Goal: Information Seeking & Learning: Learn about a topic

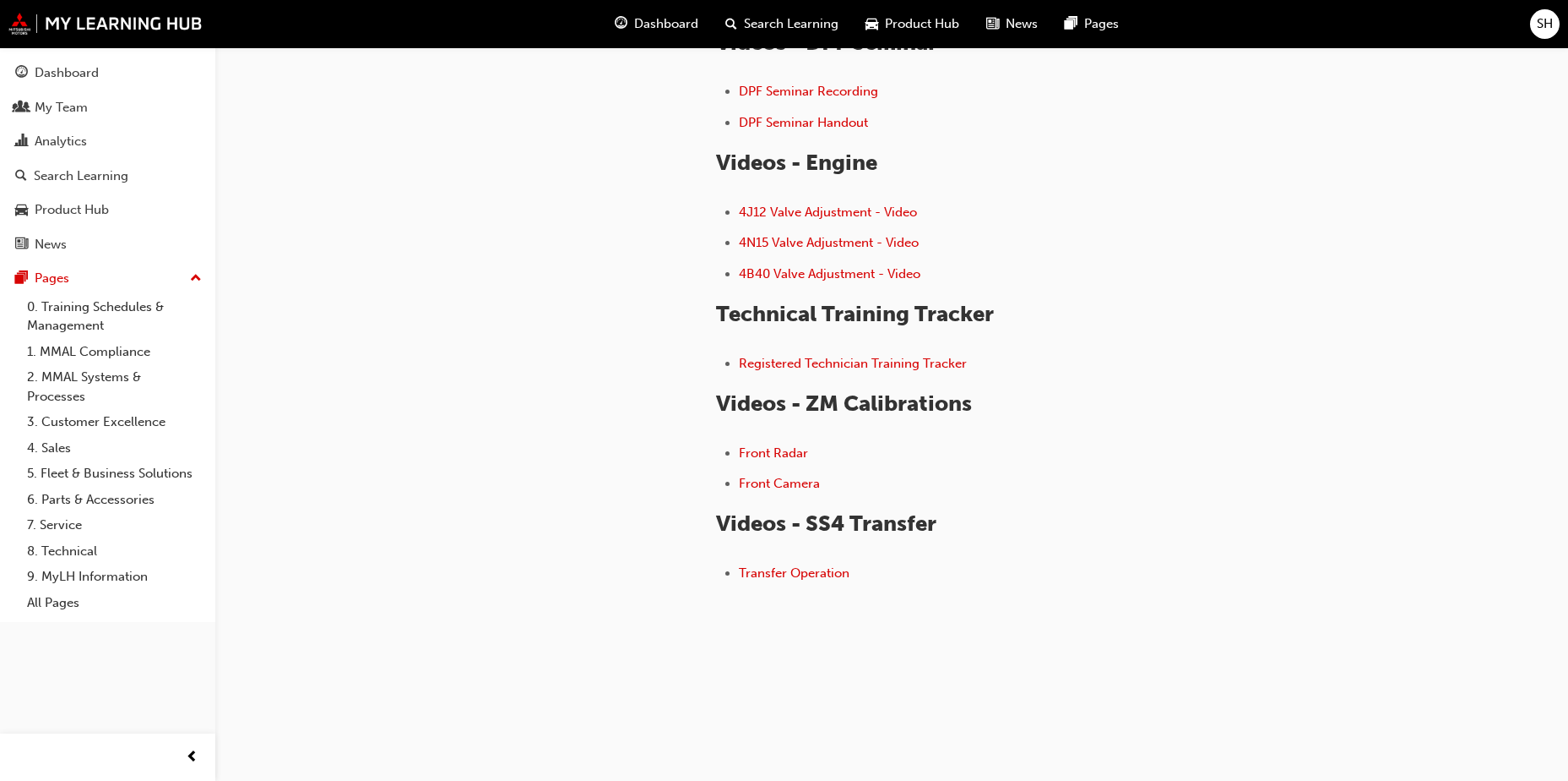
scroll to position [303, 0]
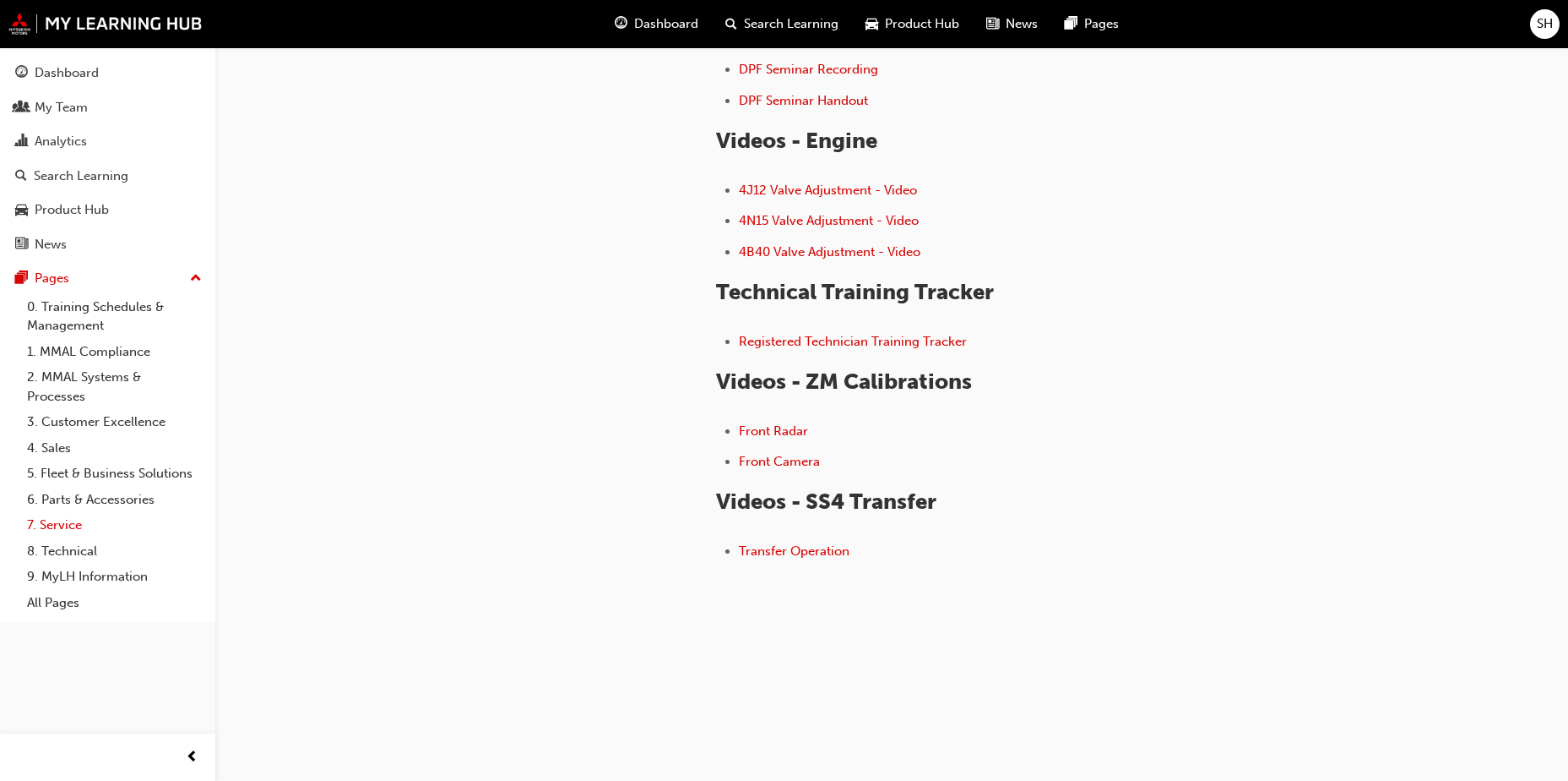
click at [87, 523] on link "7. Service" at bounding box center [114, 525] width 188 height 26
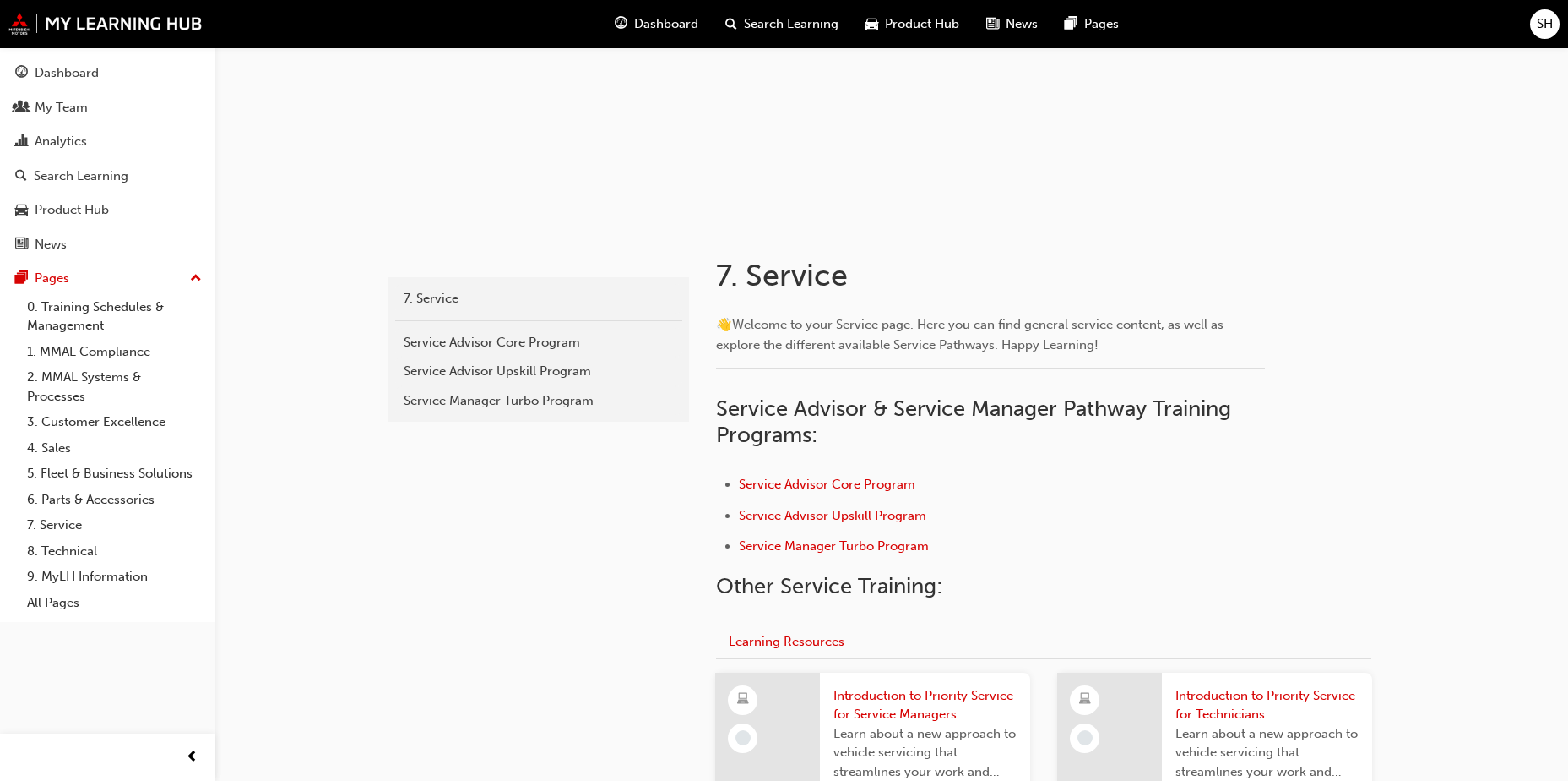
scroll to position [253, 0]
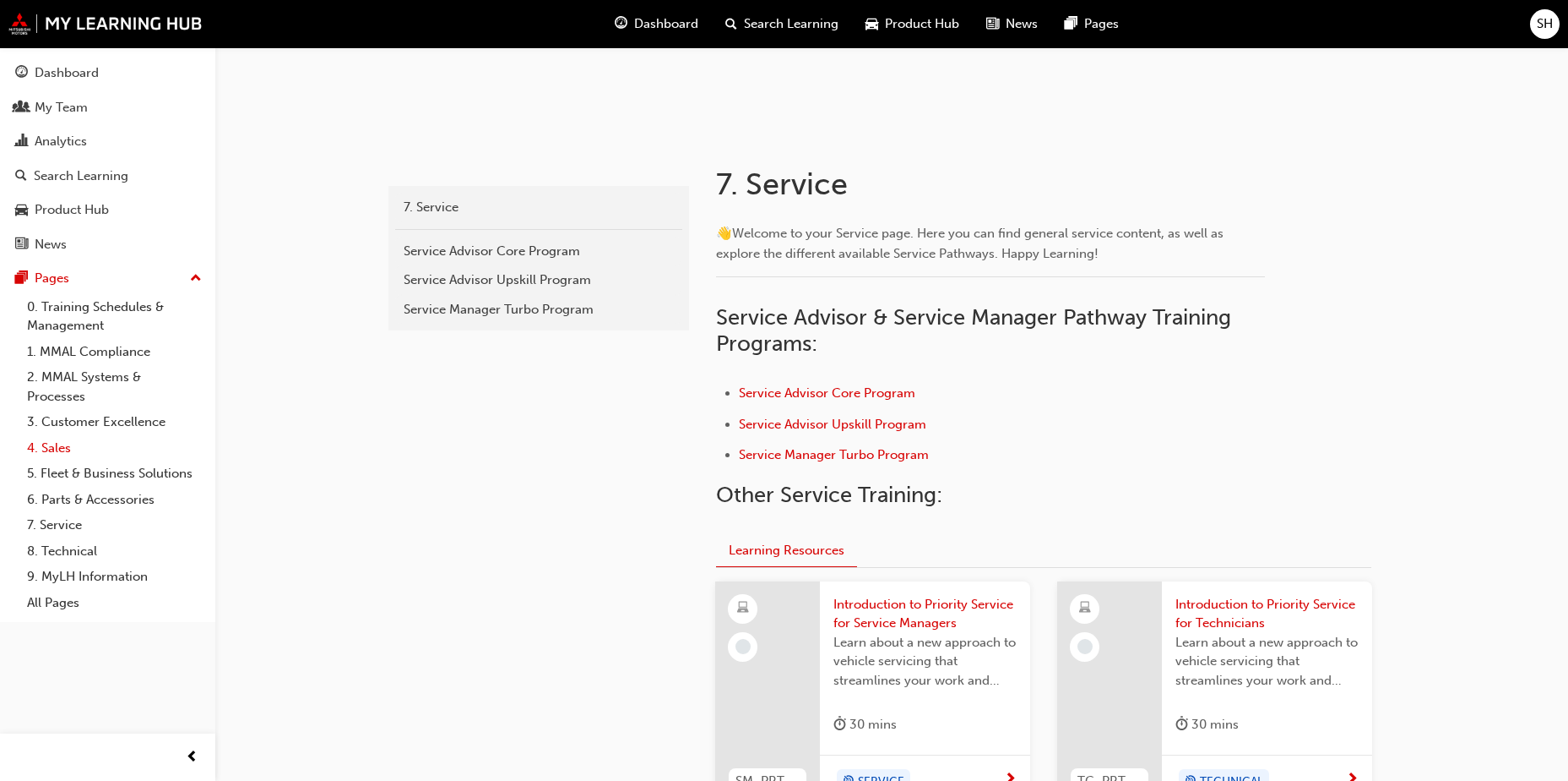
click at [70, 449] on link "4. Sales" at bounding box center [114, 448] width 188 height 26
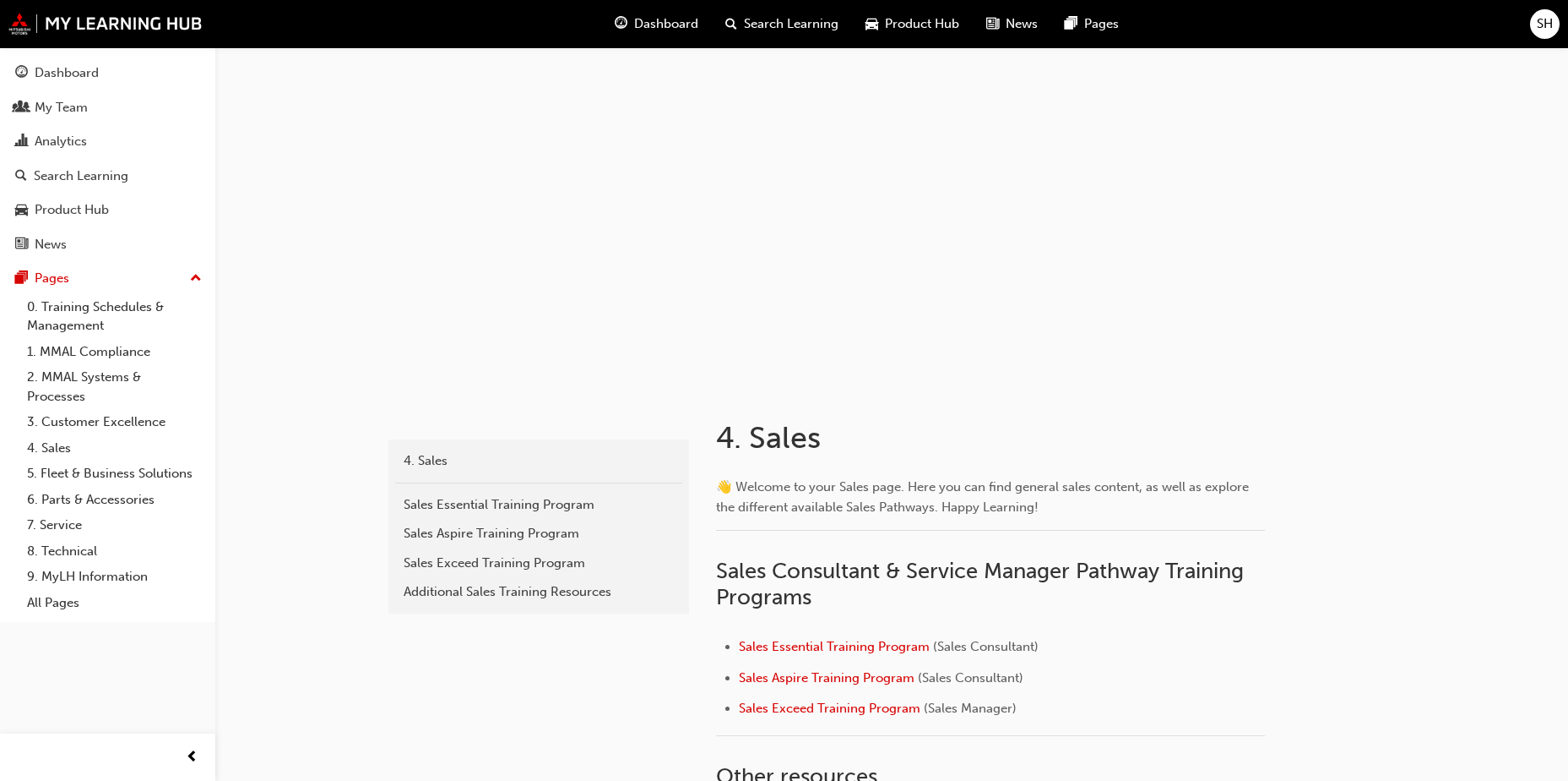
click at [776, 20] on span "Search Learning" at bounding box center [792, 23] width 95 height 20
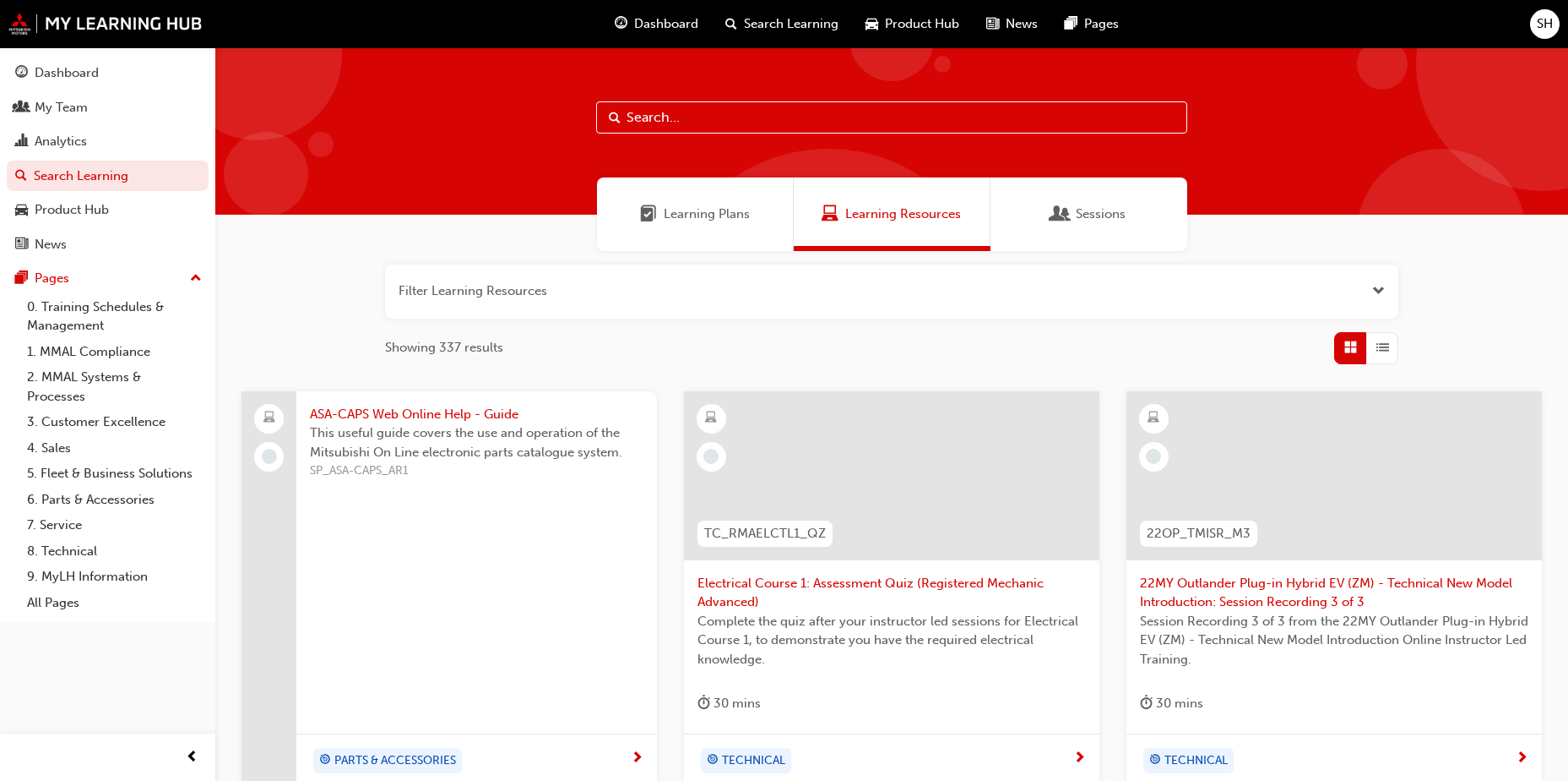
click at [908, 17] on span "Product Hub" at bounding box center [922, 23] width 74 height 20
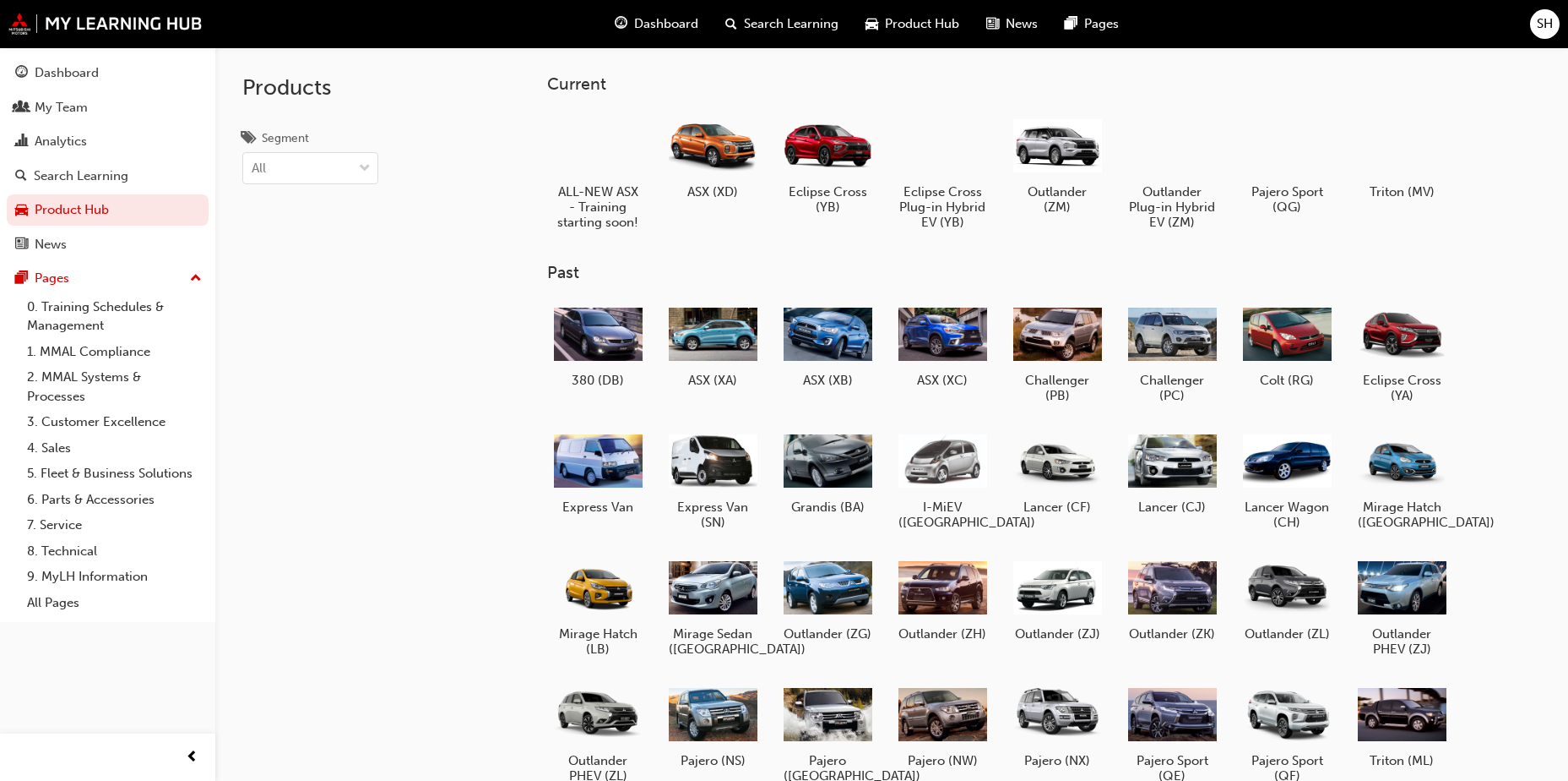
click at [652, 16] on span "Dashboard" at bounding box center [666, 23] width 64 height 20
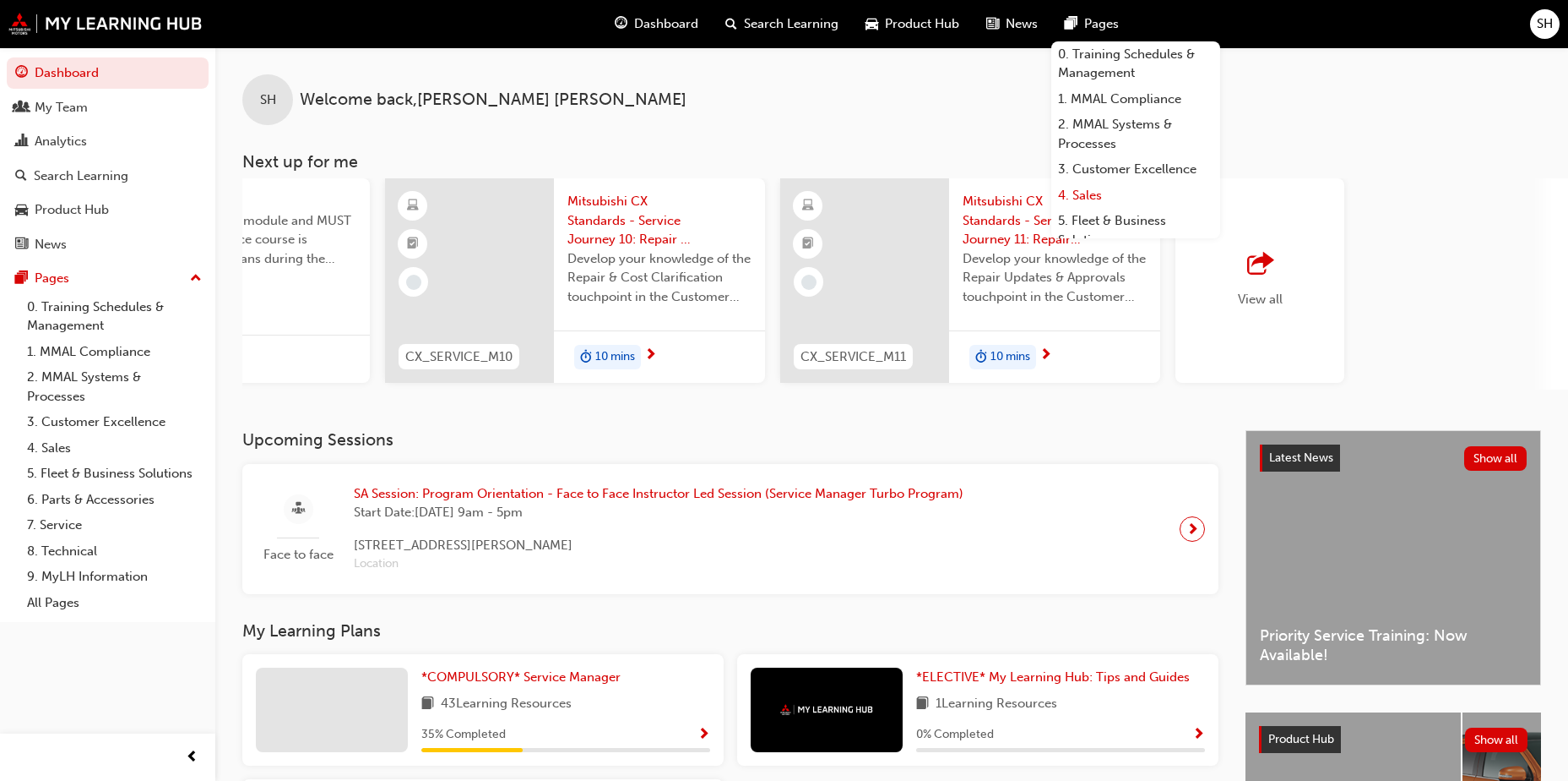
click at [1086, 195] on link "4. Sales" at bounding box center [1136, 195] width 169 height 26
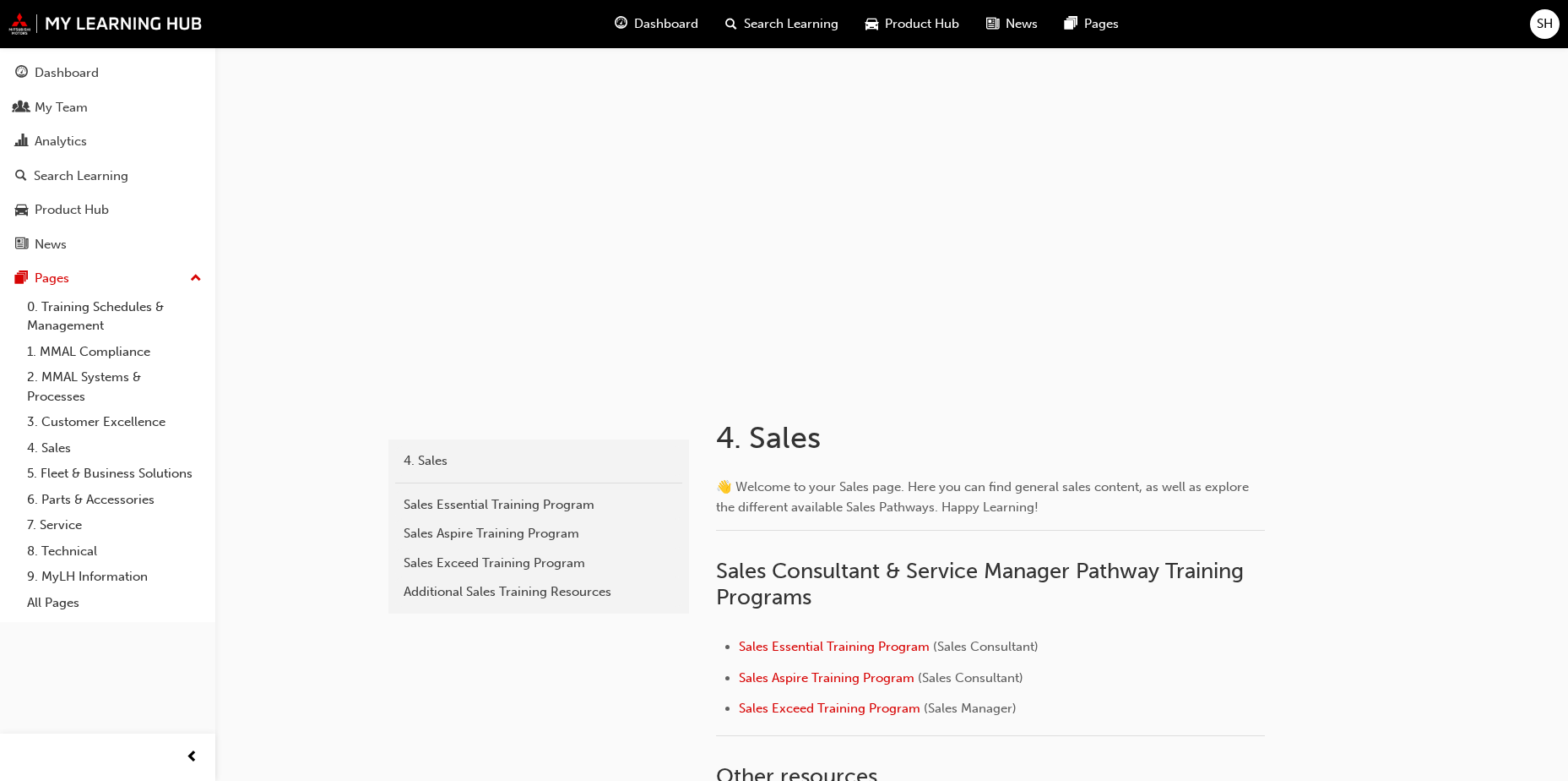
scroll to position [85, 0]
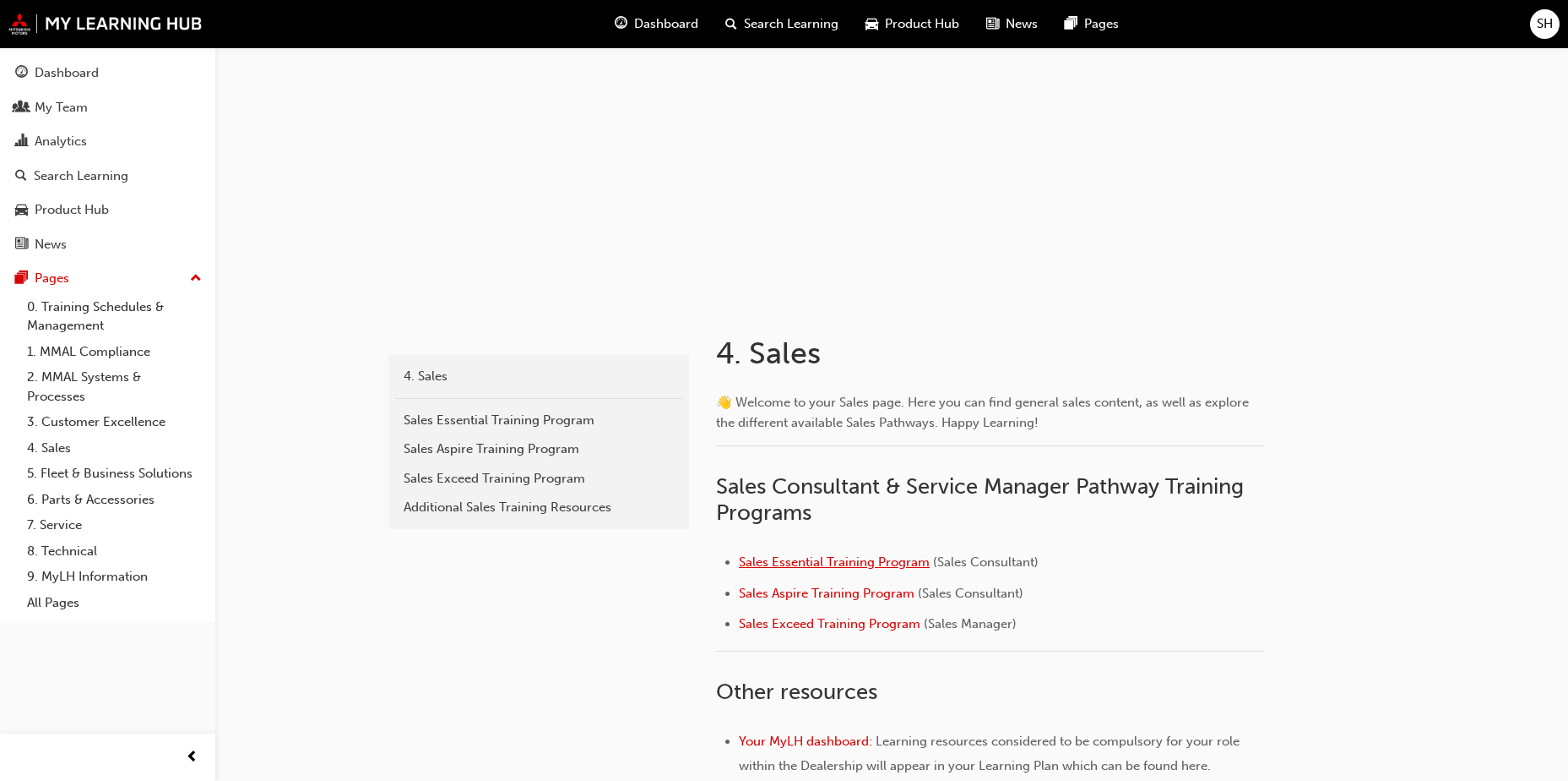
click at [895, 562] on span "Sales Essential Training Program" at bounding box center [834, 561] width 191 height 15
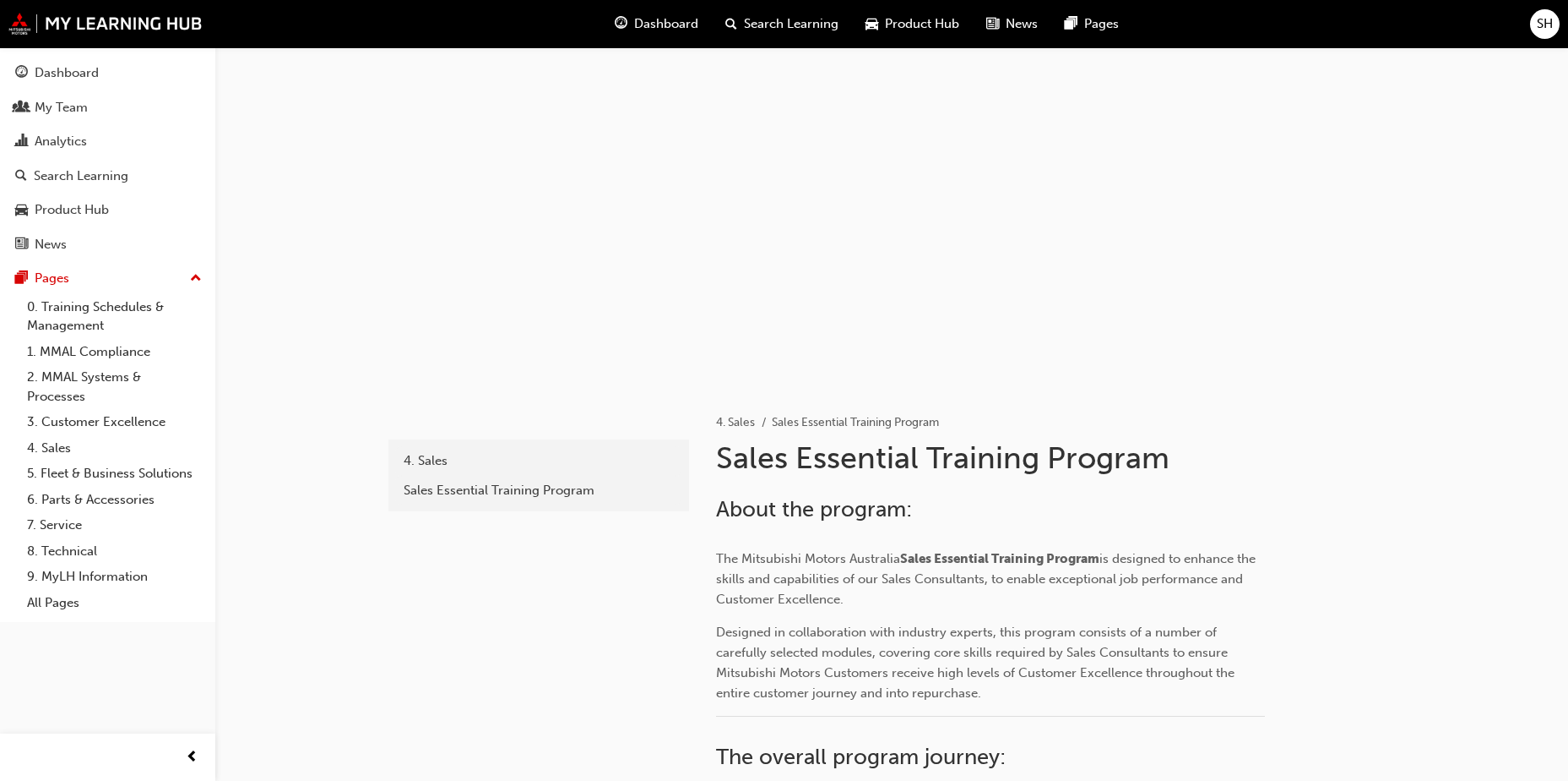
click at [949, 19] on span "Product Hub" at bounding box center [922, 23] width 74 height 20
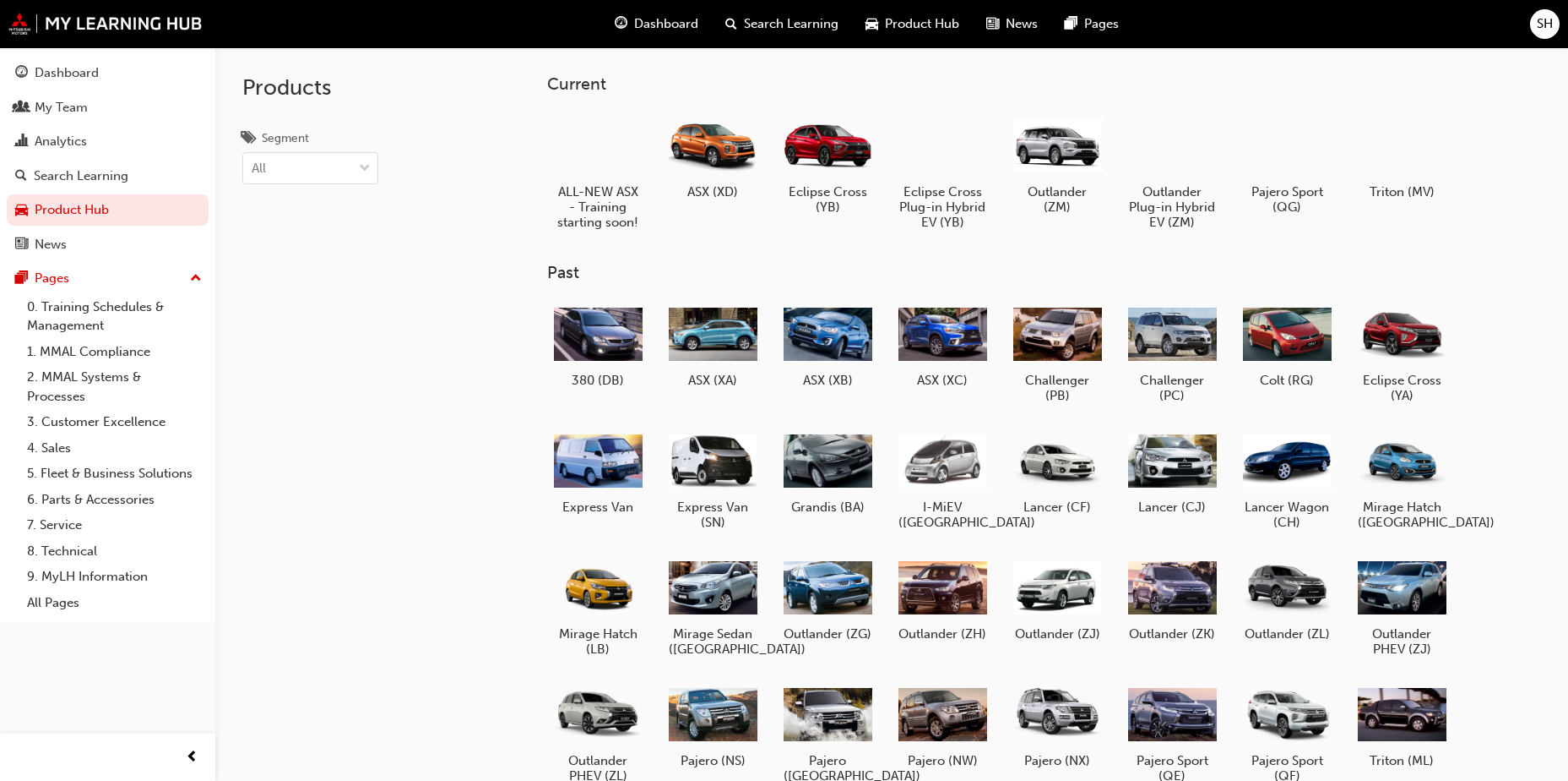
click at [788, 20] on span "Search Learning" at bounding box center [792, 23] width 95 height 20
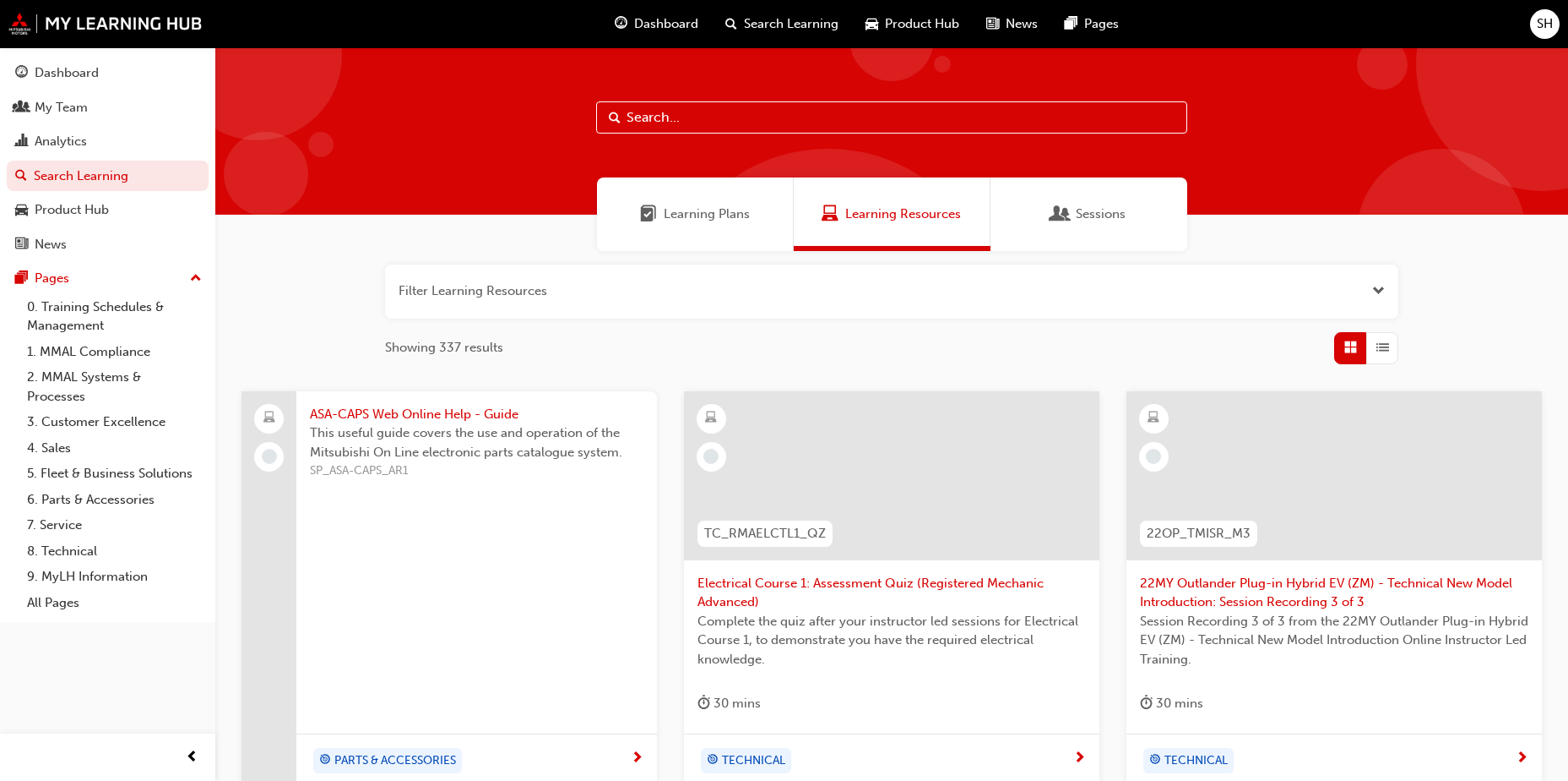
click at [897, 23] on span "Product Hub" at bounding box center [922, 23] width 74 height 20
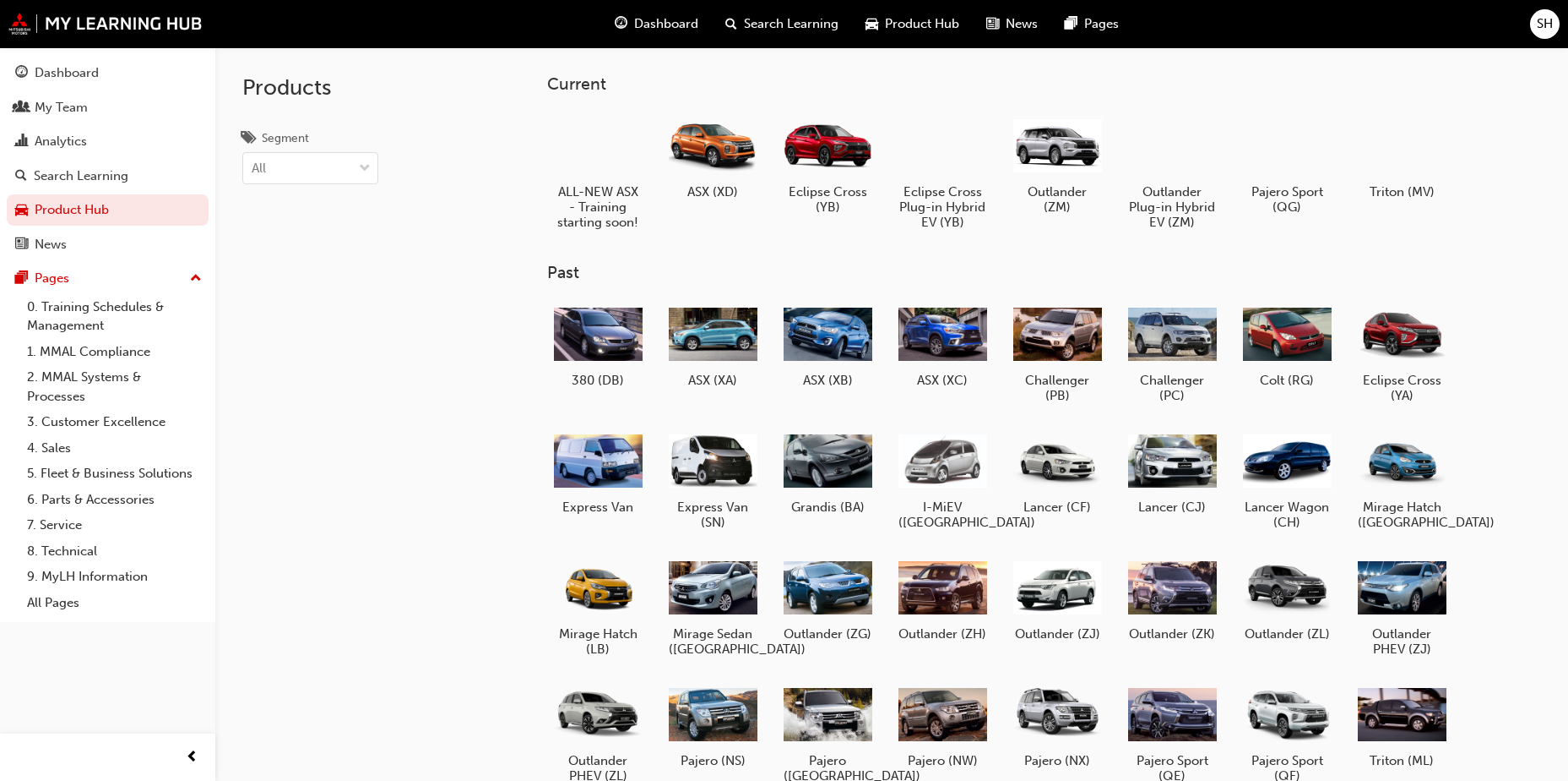
click at [827, 16] on span "Search Learning" at bounding box center [792, 23] width 95 height 20
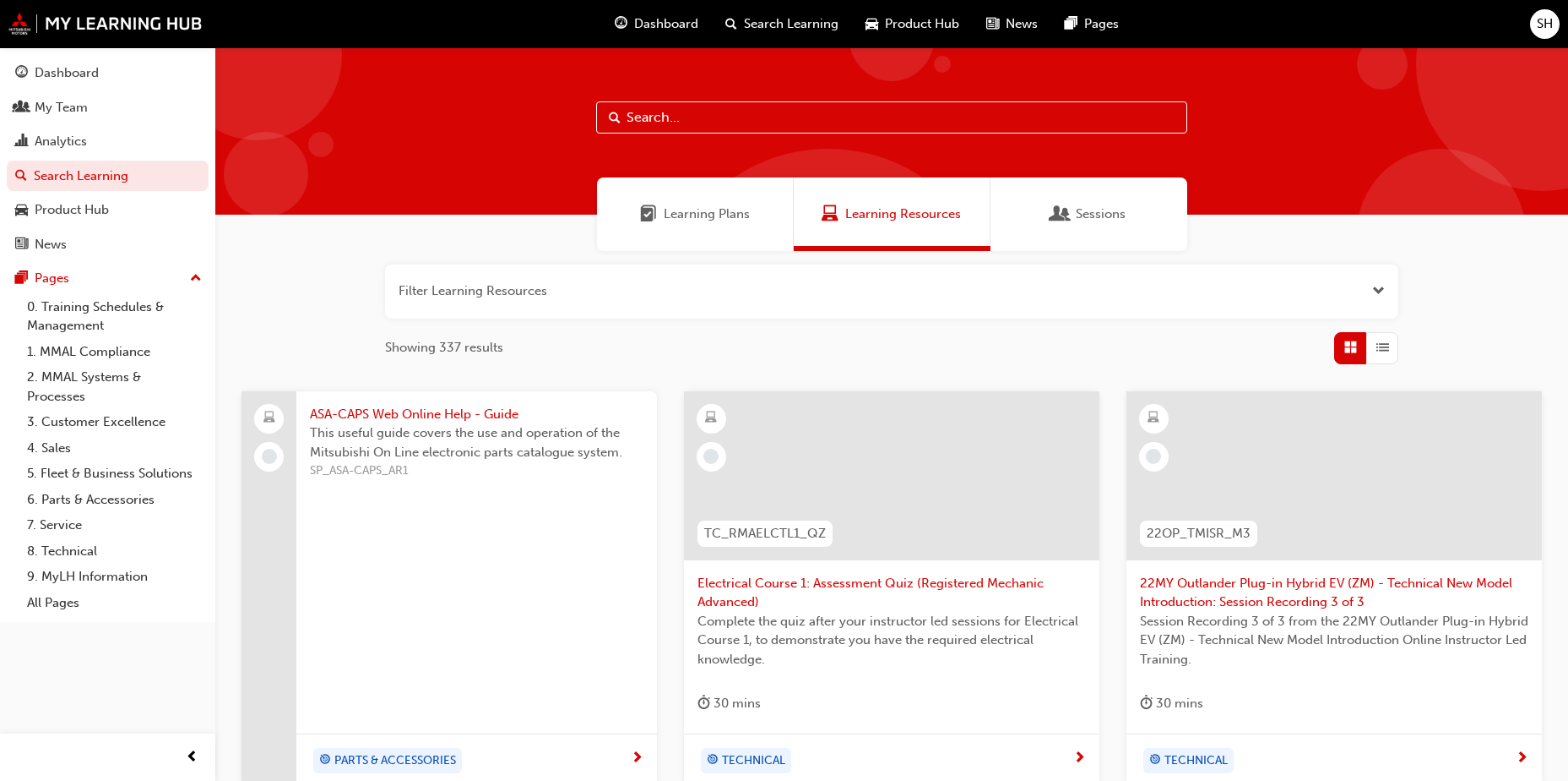
click at [736, 200] on div "Learning Plans" at bounding box center [695, 214] width 196 height 74
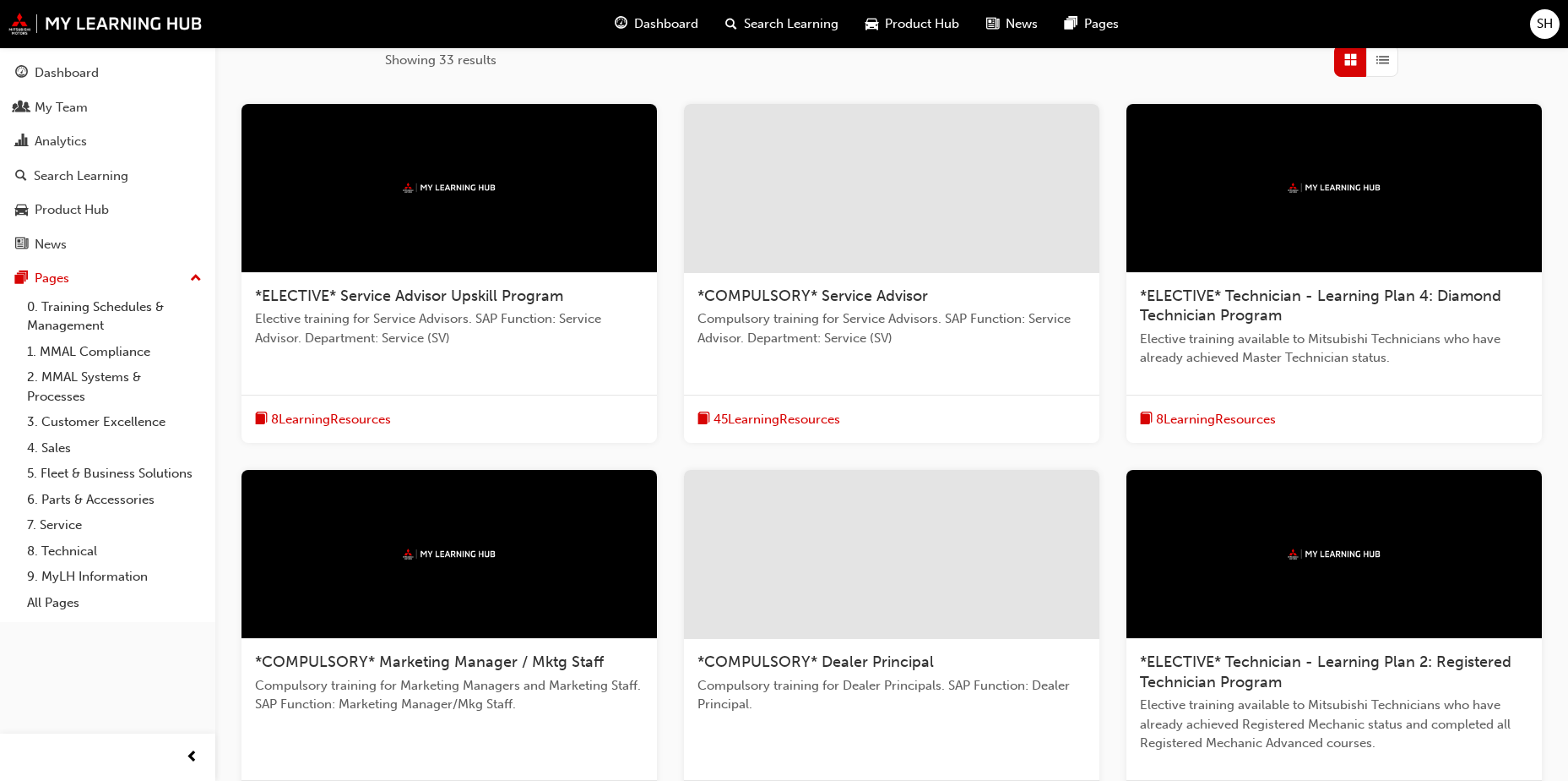
scroll to position [119, 0]
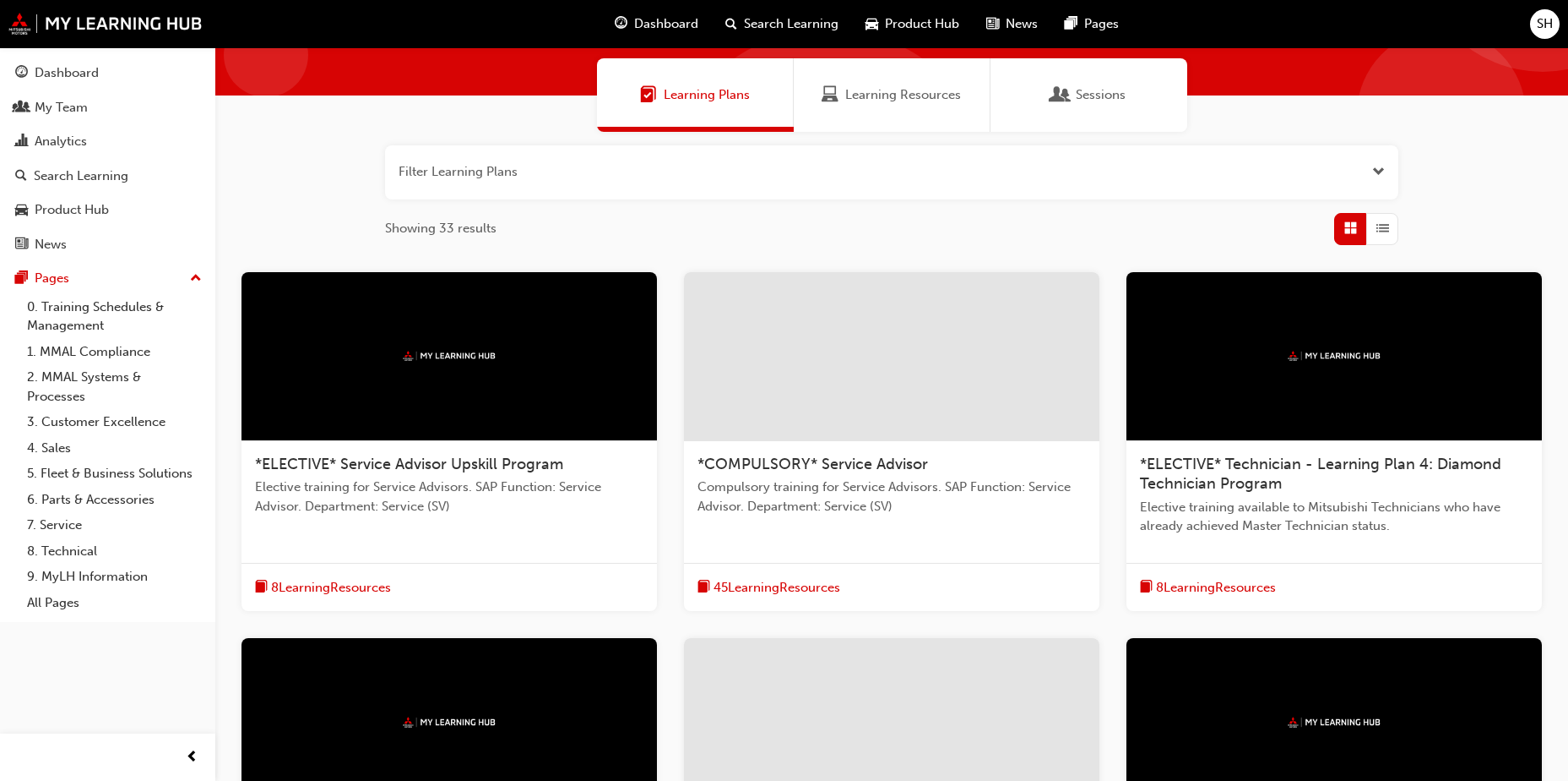
click at [939, 88] on span "Learning Resources" at bounding box center [903, 95] width 115 height 20
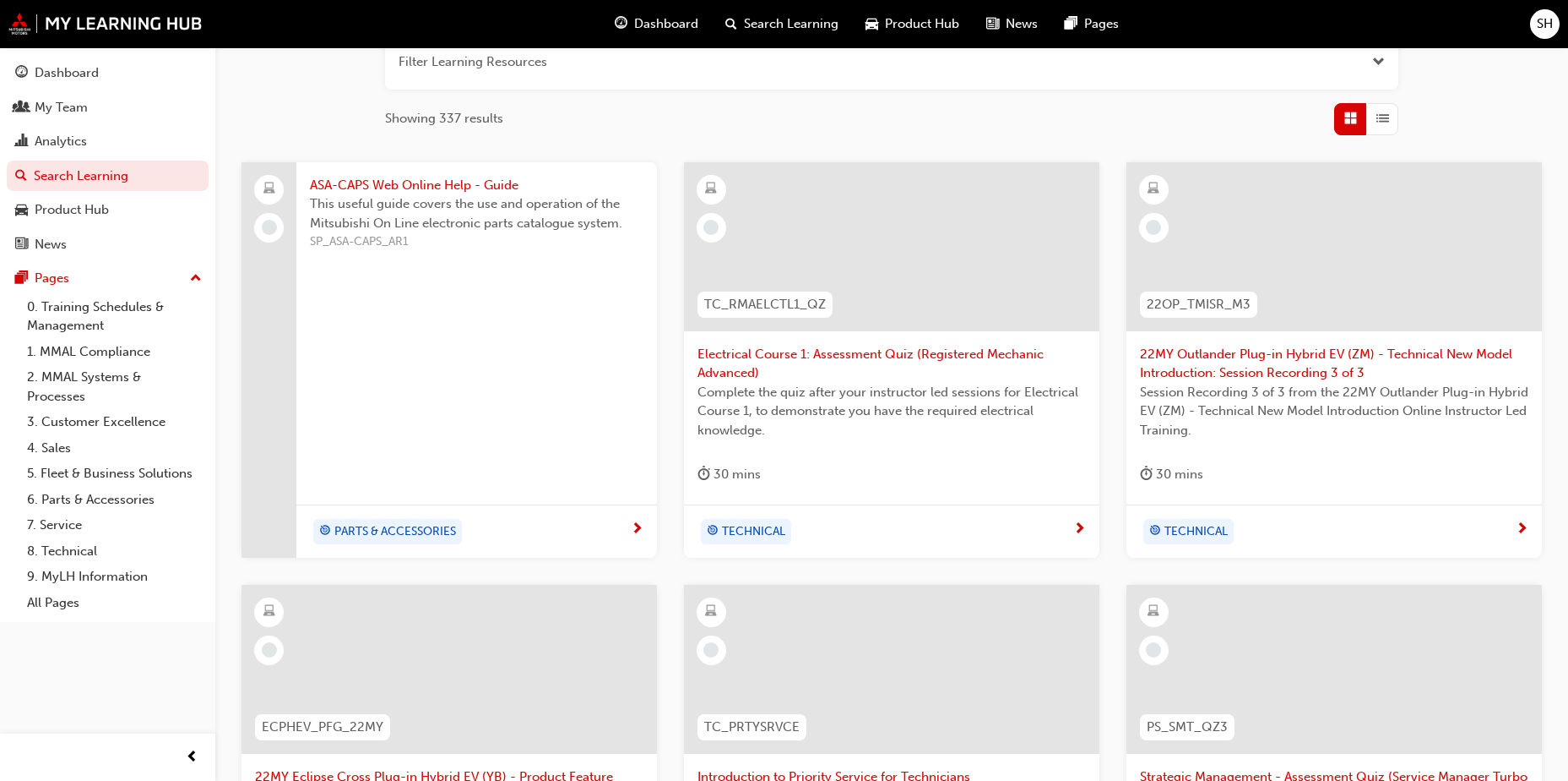
scroll to position [213, 0]
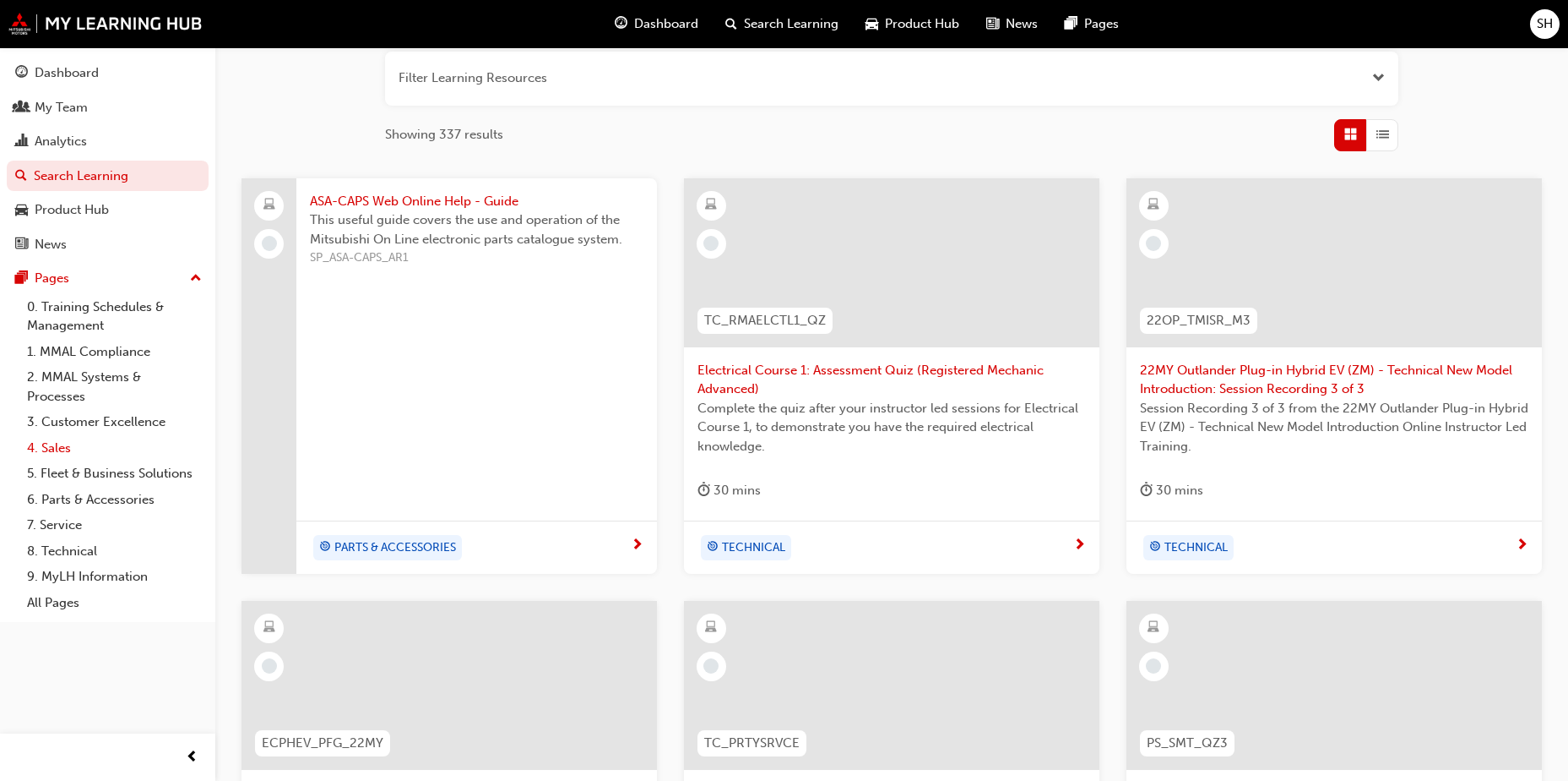
click at [48, 455] on link "4. Sales" at bounding box center [114, 448] width 188 height 26
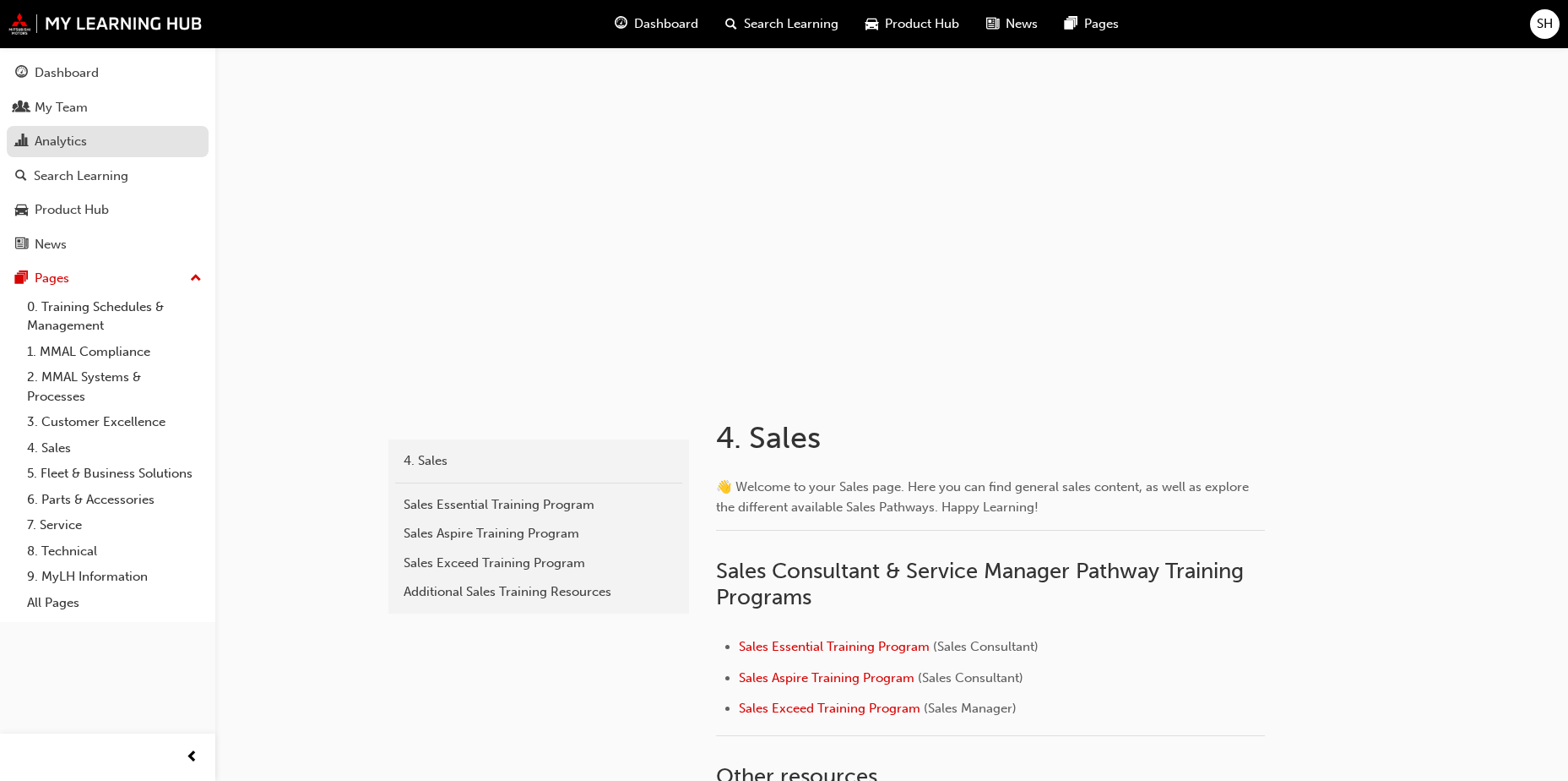
click at [87, 132] on div "Analytics" at bounding box center [60, 141] width 52 height 20
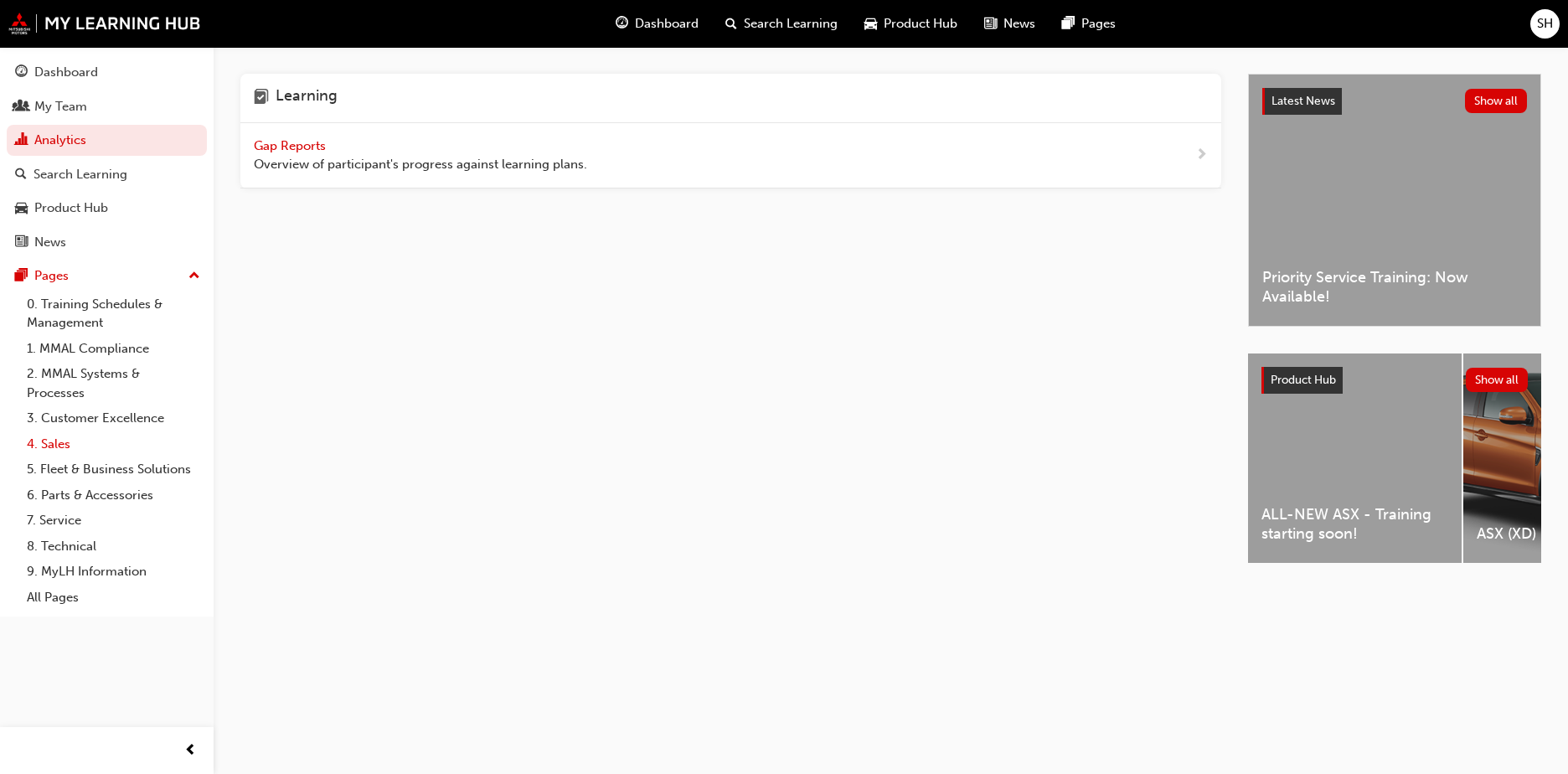
click at [64, 443] on link "4. Sales" at bounding box center [114, 444] width 186 height 26
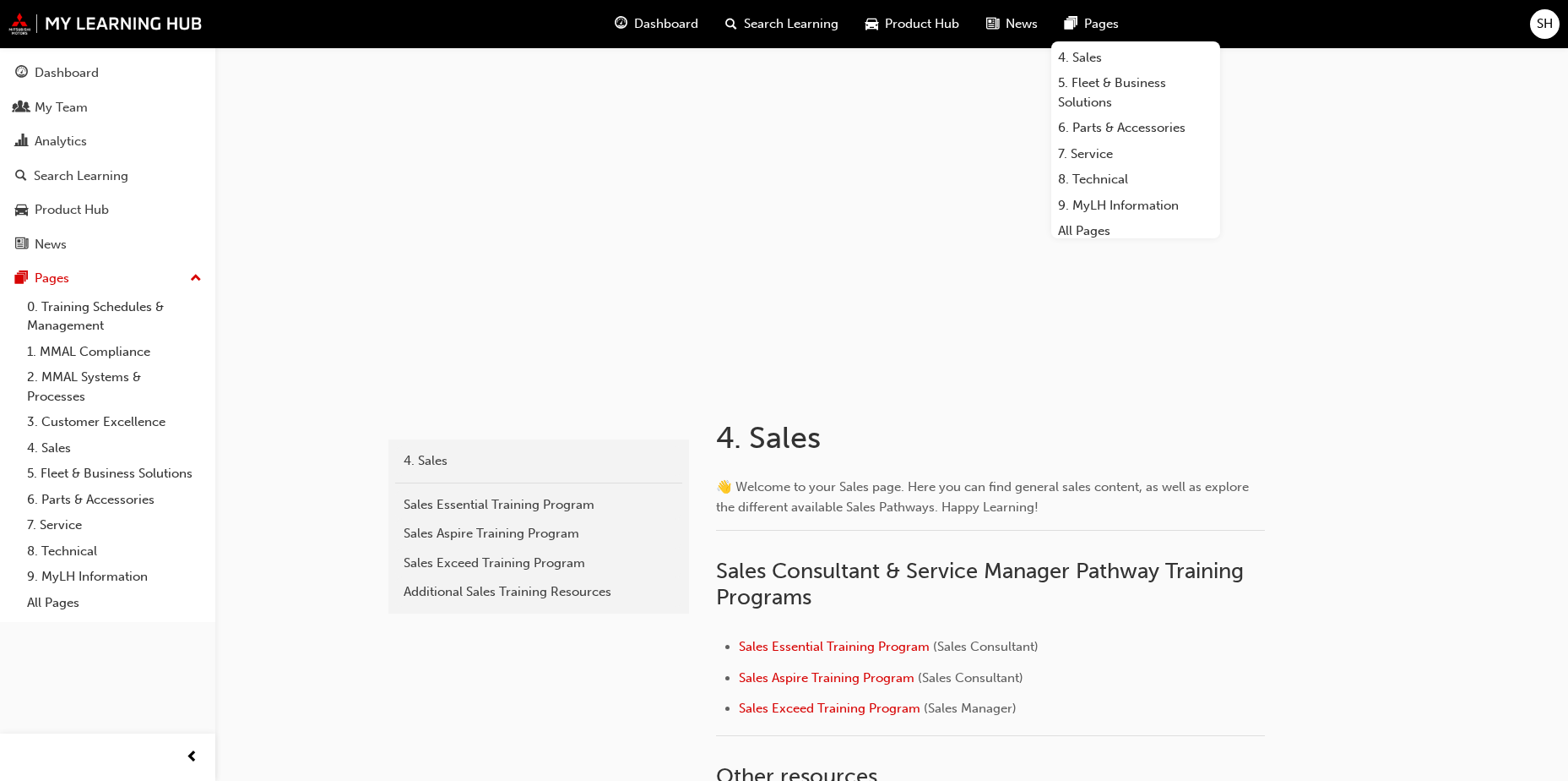
scroll to position [143, 0]
click at [902, 13] on div "Product Hub" at bounding box center [913, 23] width 121 height 34
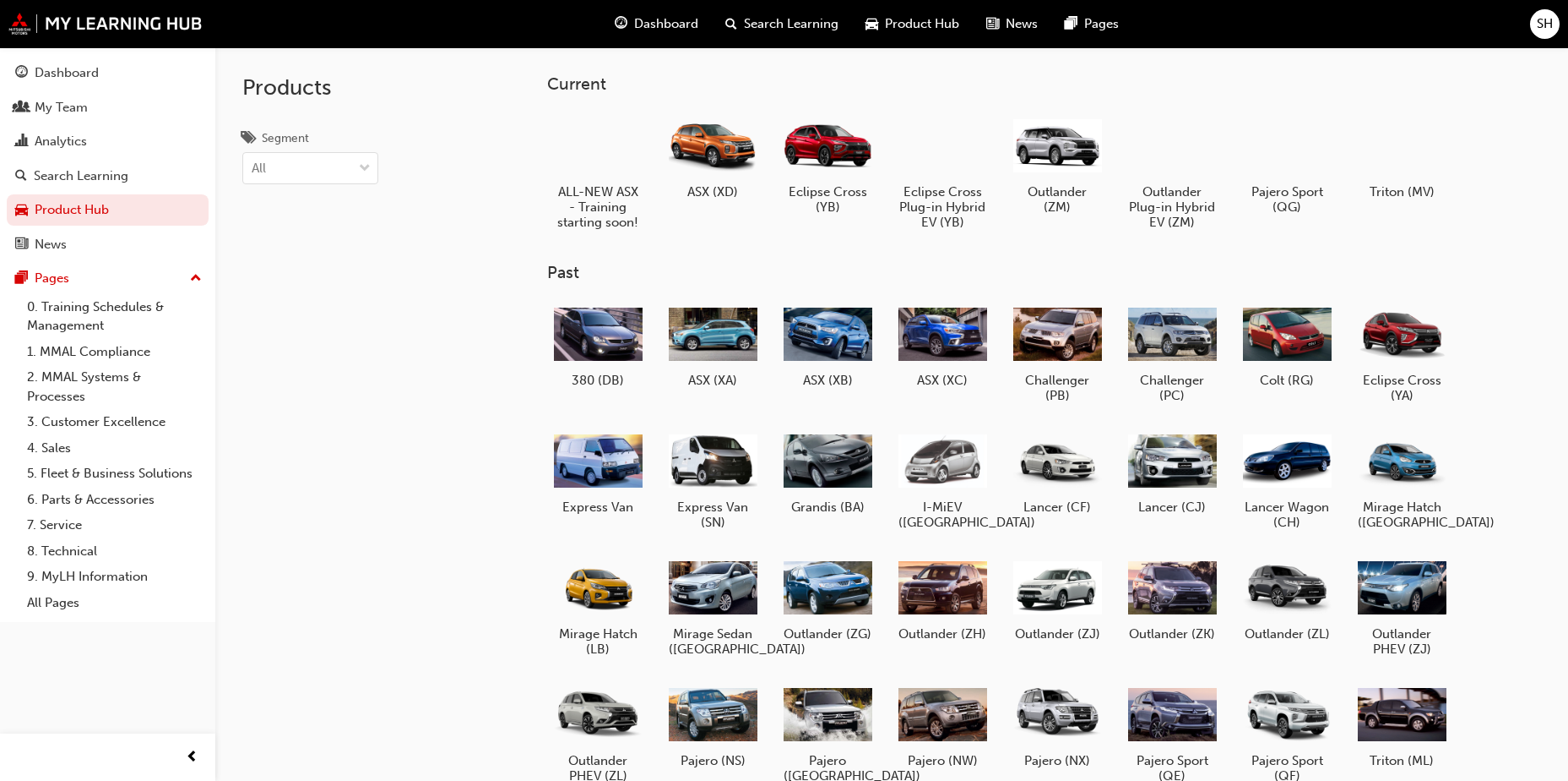
click at [726, 20] on span "search-icon" at bounding box center [731, 24] width 12 height 21
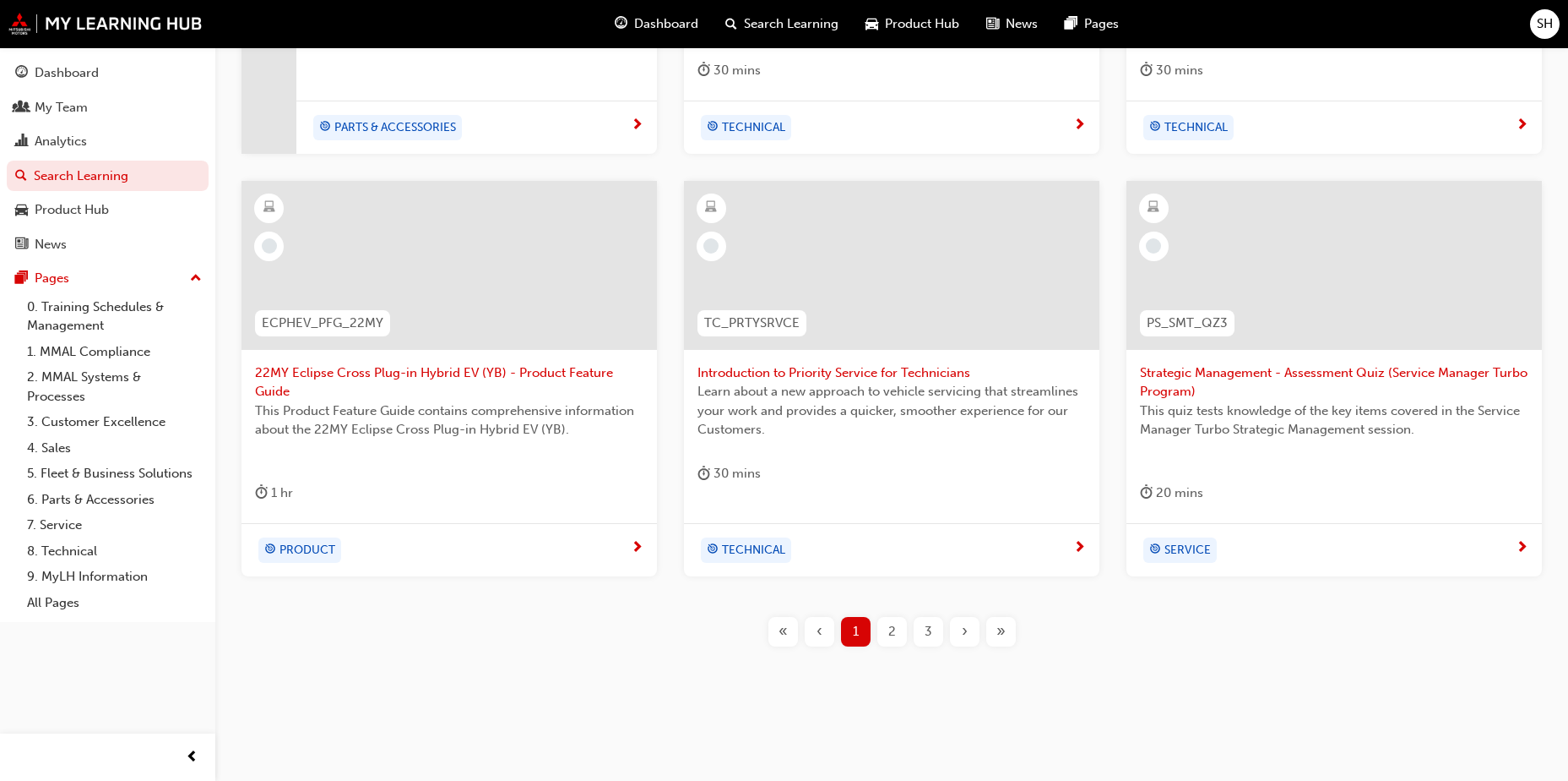
scroll to position [635, 0]
click at [901, 624] on div "2" at bounding box center [892, 629] width 30 height 30
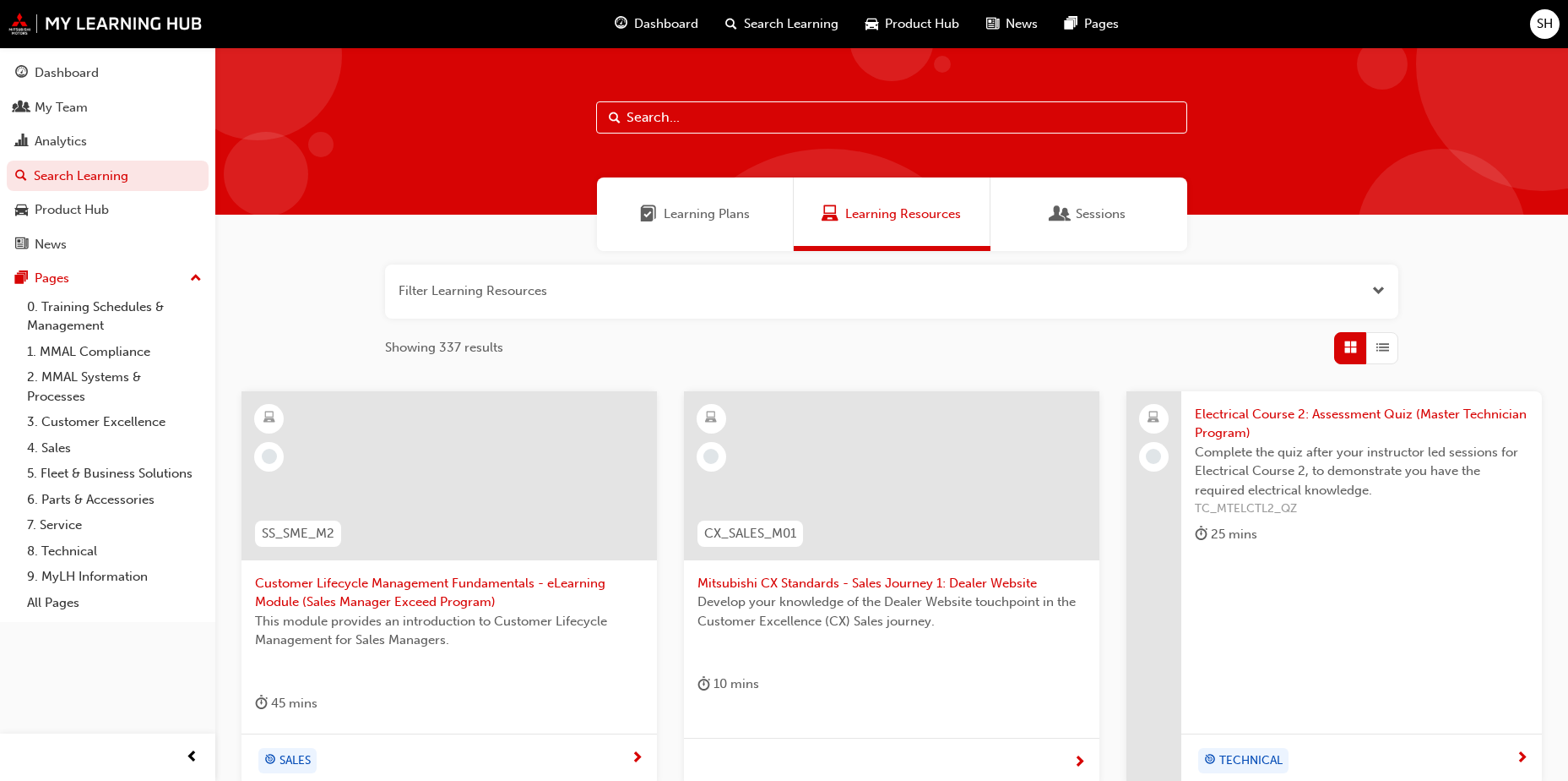
click at [898, 120] on input "text" at bounding box center [891, 117] width 591 height 32
type input "sop"
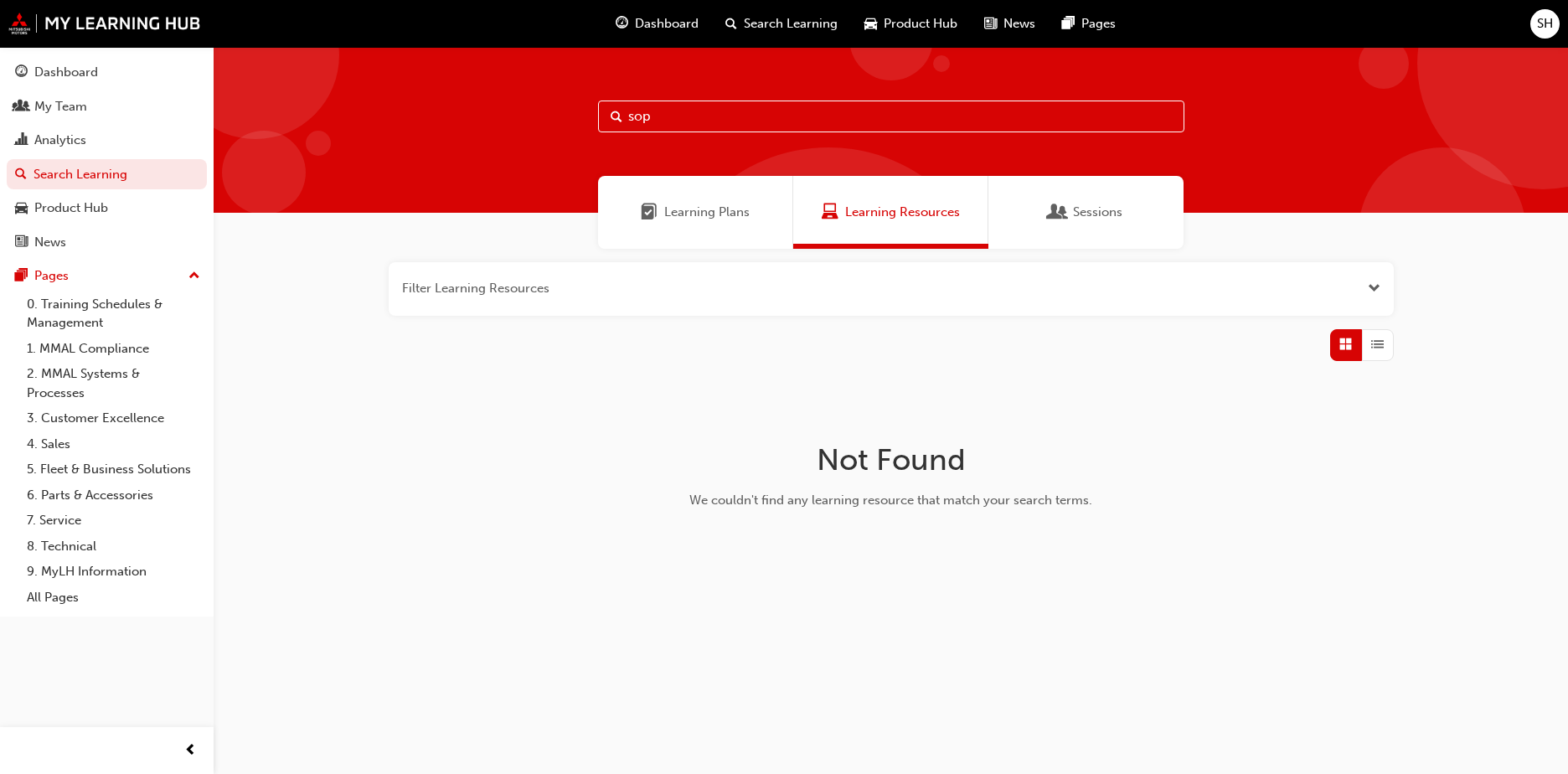
click at [760, 112] on input "sop" at bounding box center [891, 116] width 586 height 31
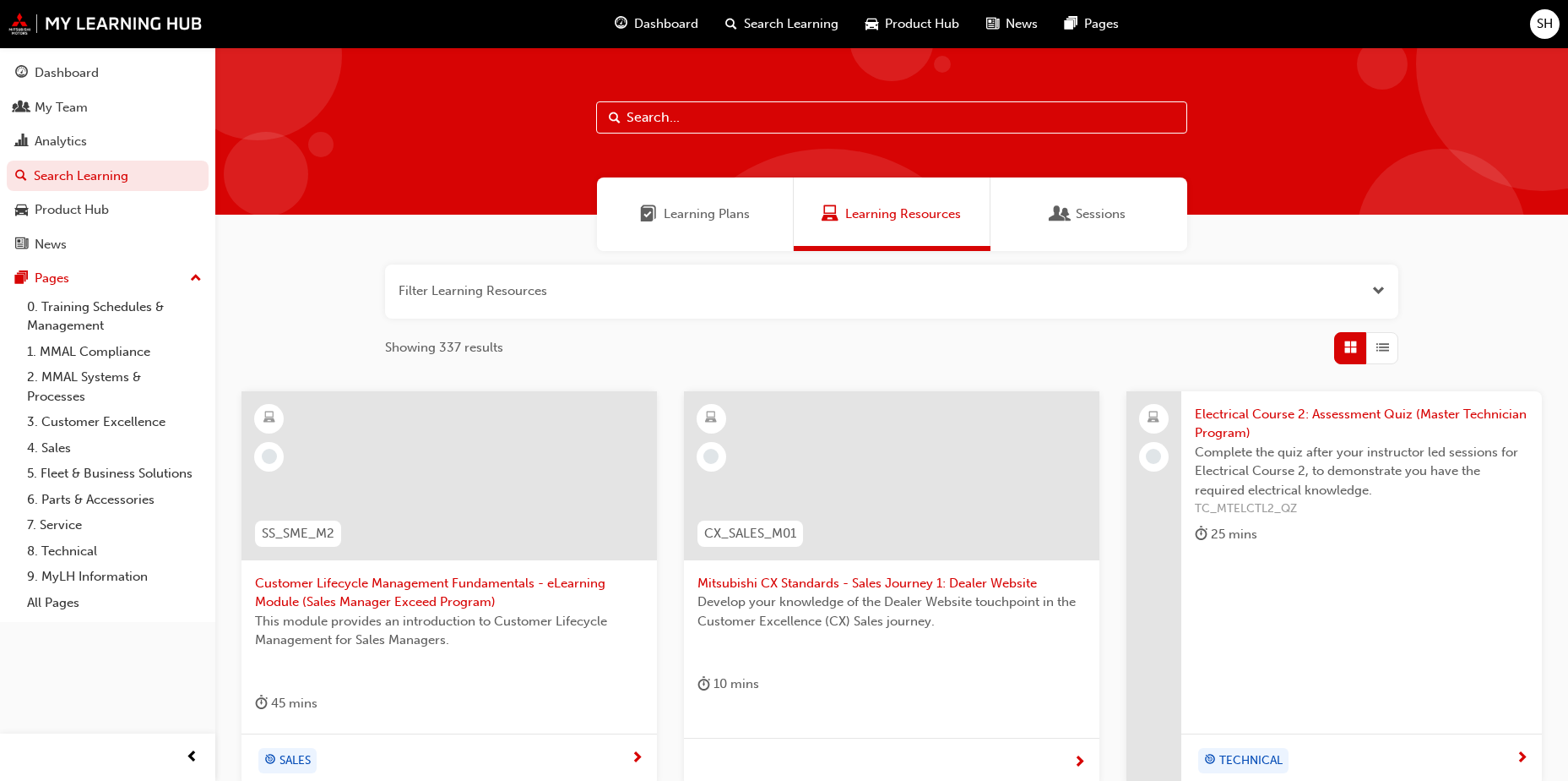
click at [1101, 218] on span "Sessions" at bounding box center [1101, 214] width 50 height 20
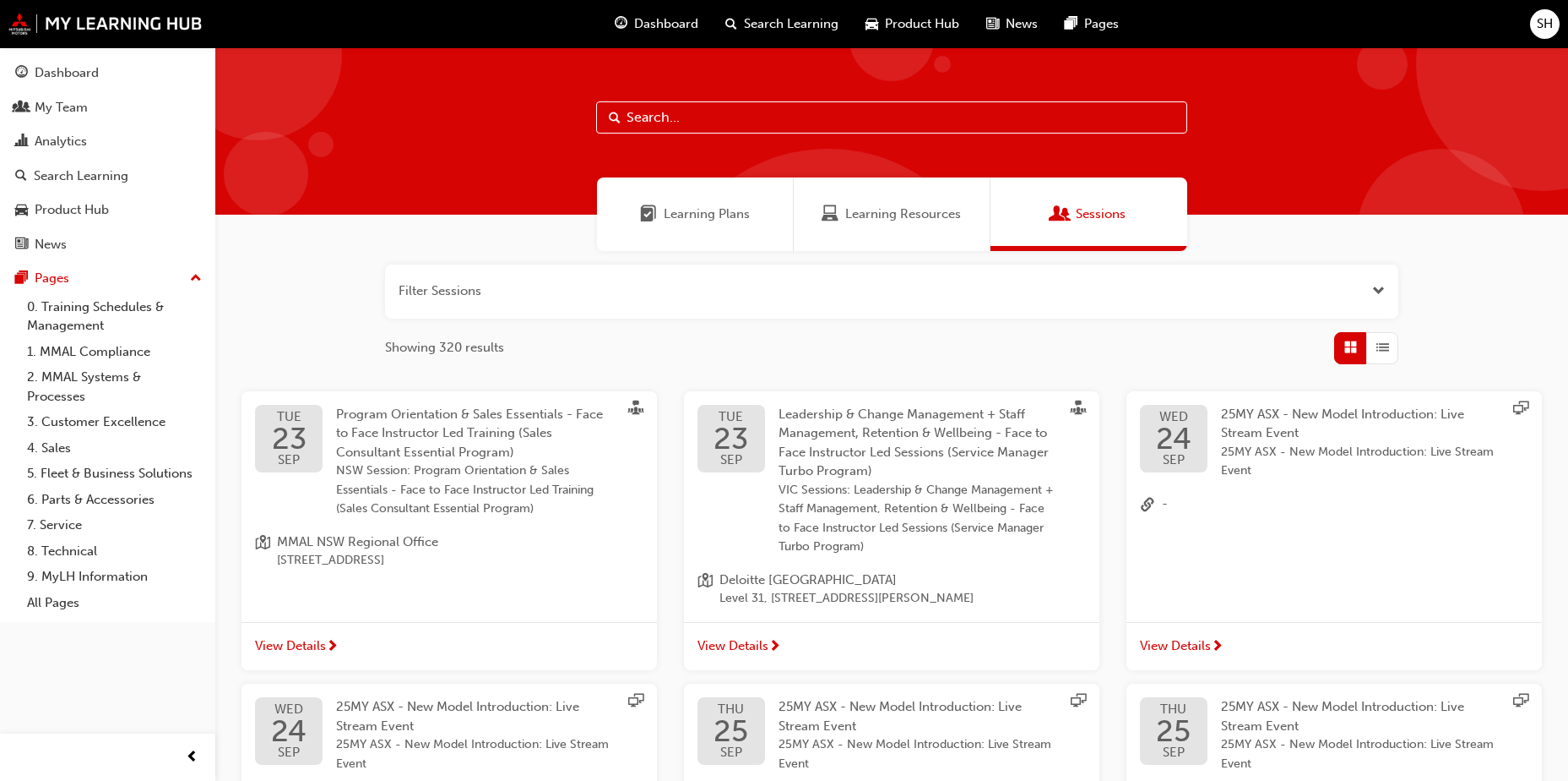
click at [744, 209] on span "Learning Plans" at bounding box center [706, 214] width 87 height 20
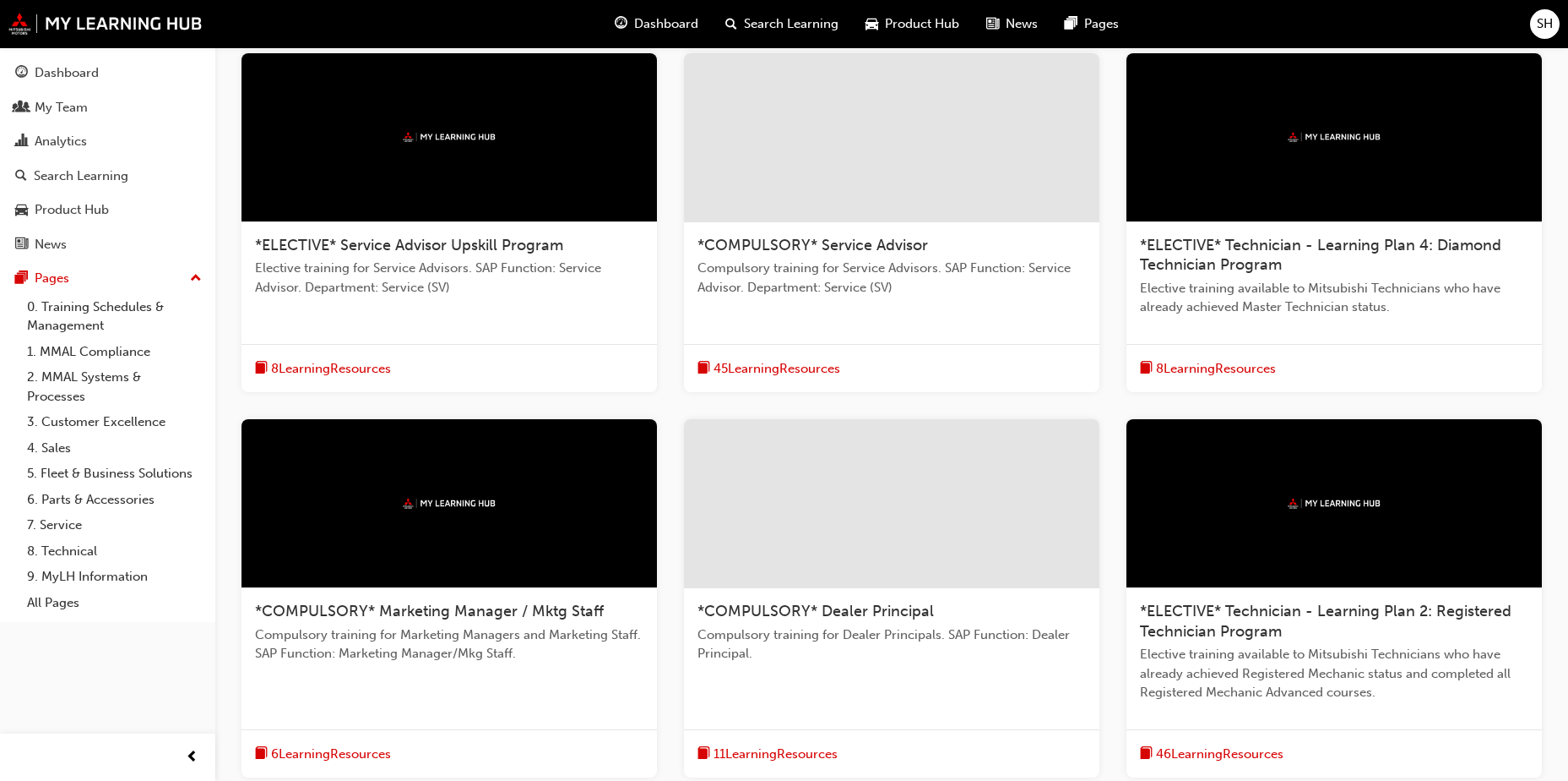
scroll to position [423, 0]
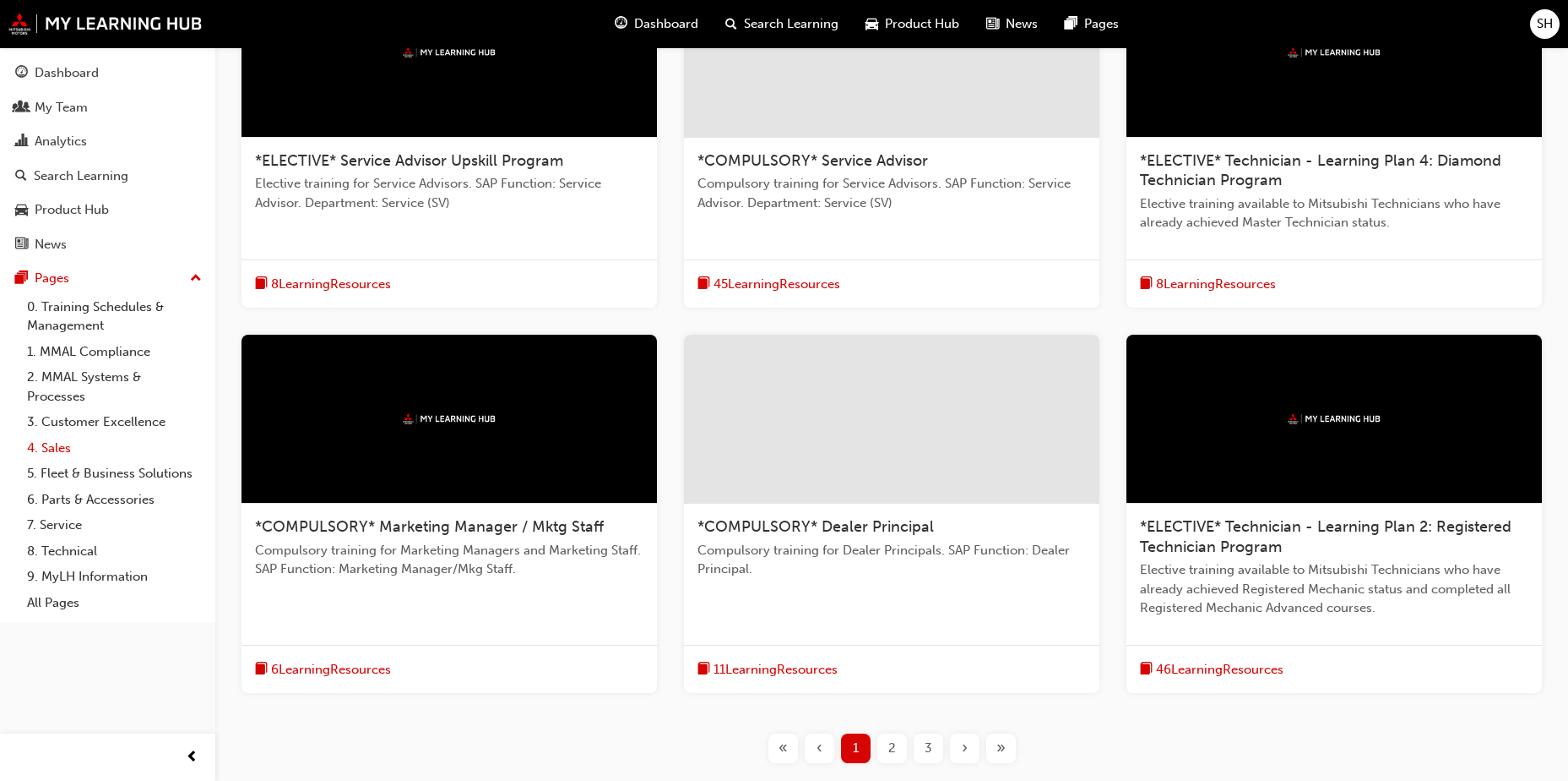
click at [56, 445] on link "4. Sales" at bounding box center [114, 448] width 188 height 26
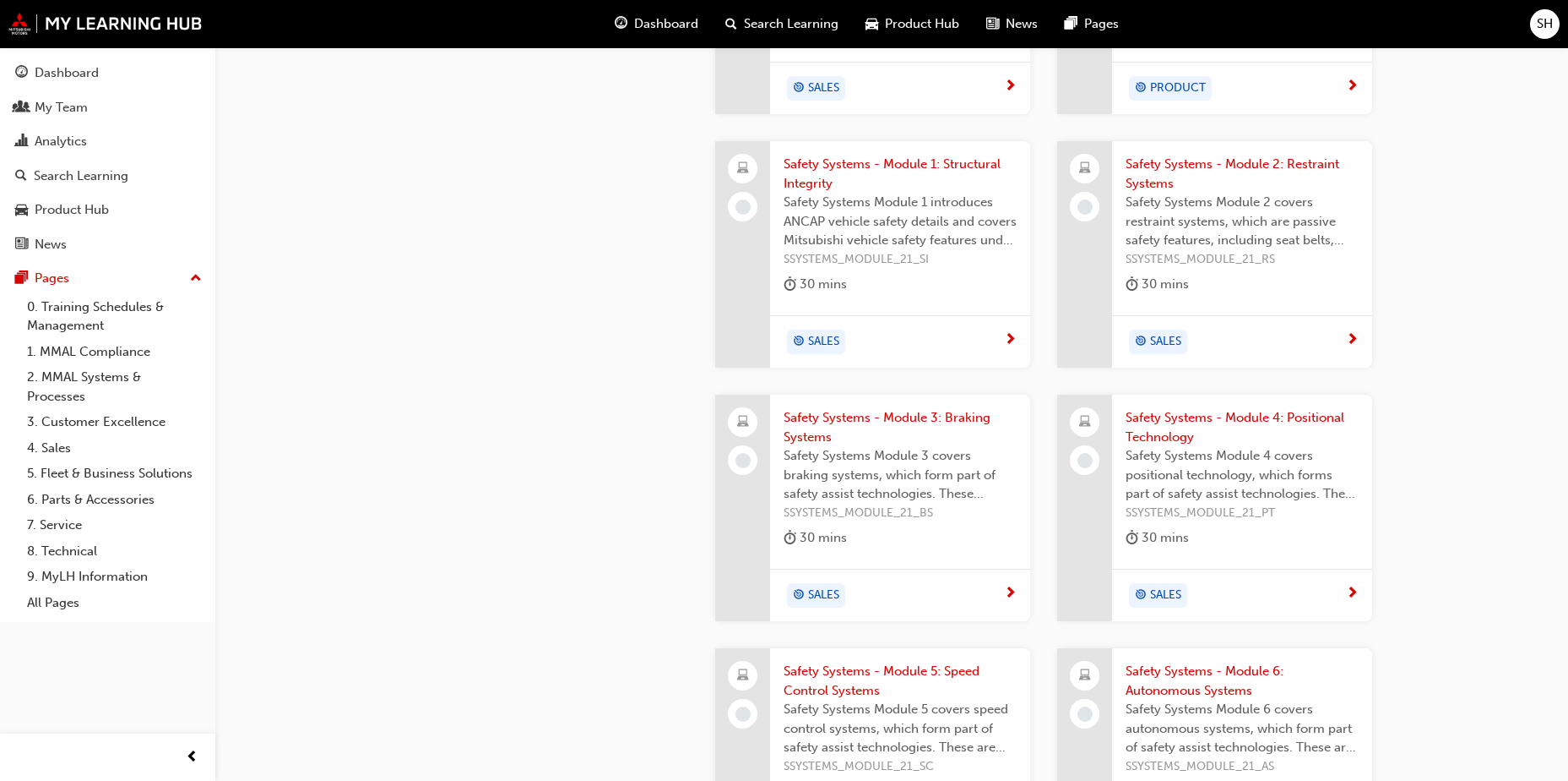
scroll to position [1774, 0]
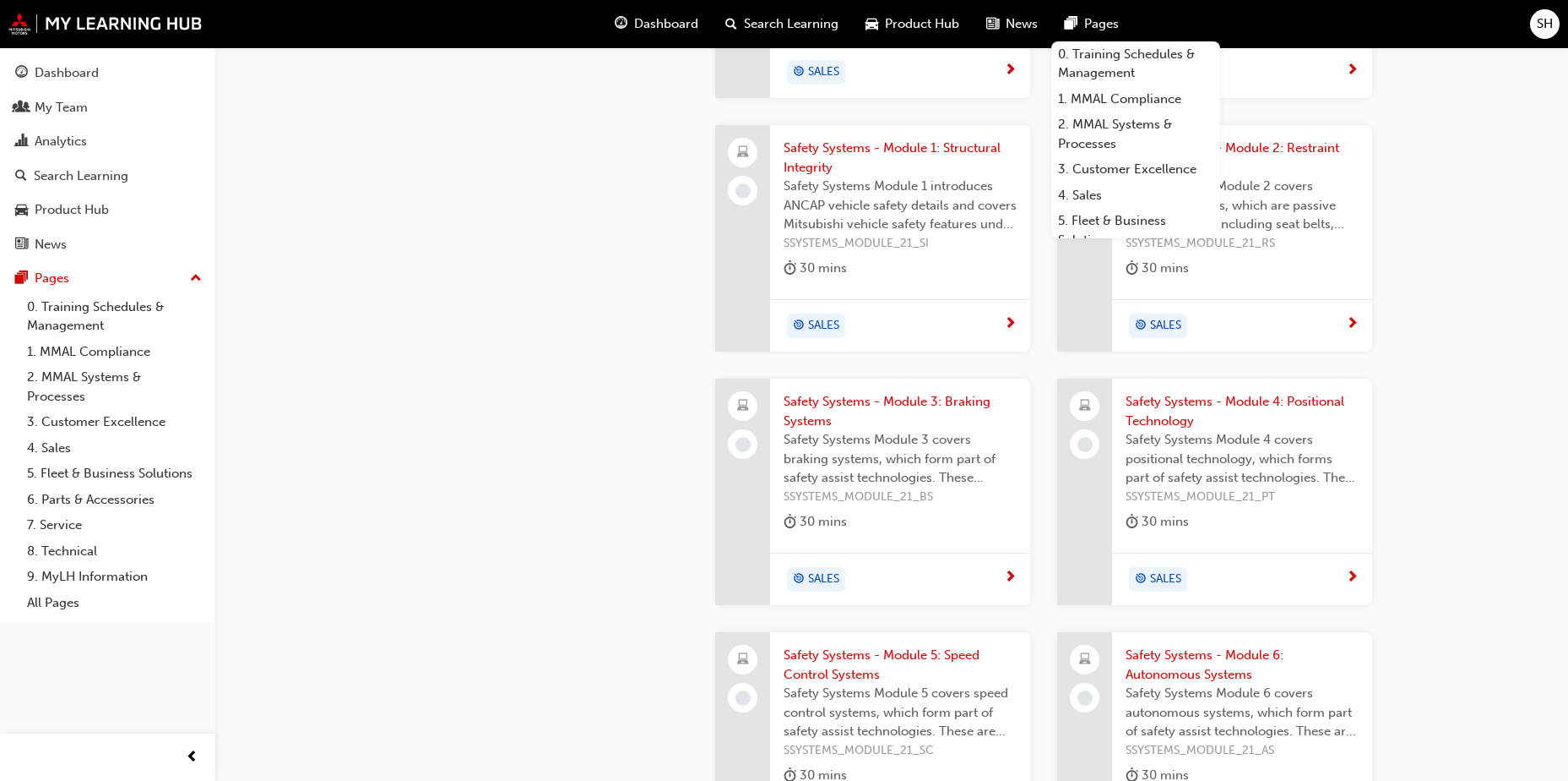
click at [795, 18] on span "Search Learning" at bounding box center [792, 23] width 95 height 20
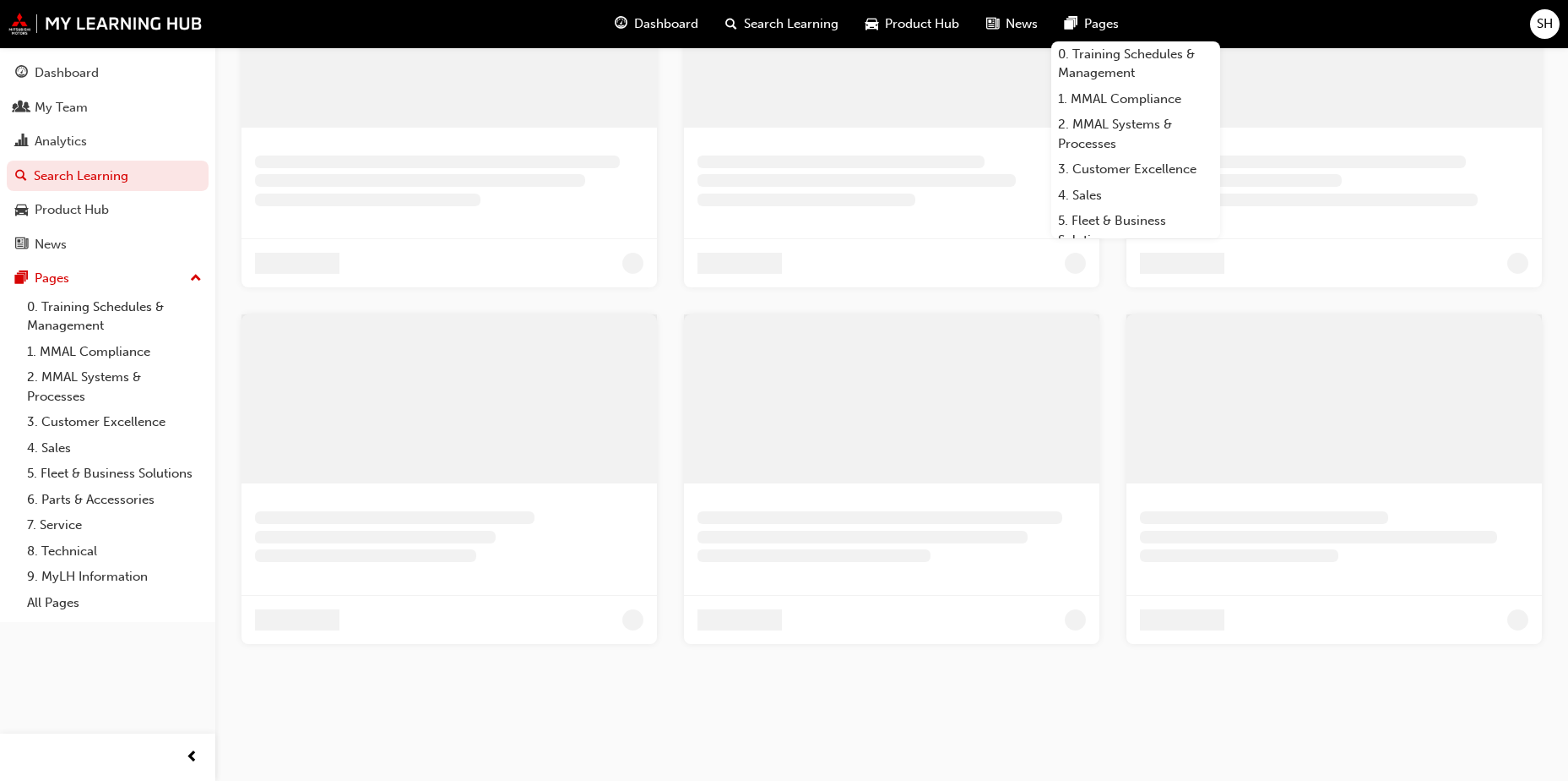
scroll to position [635, 0]
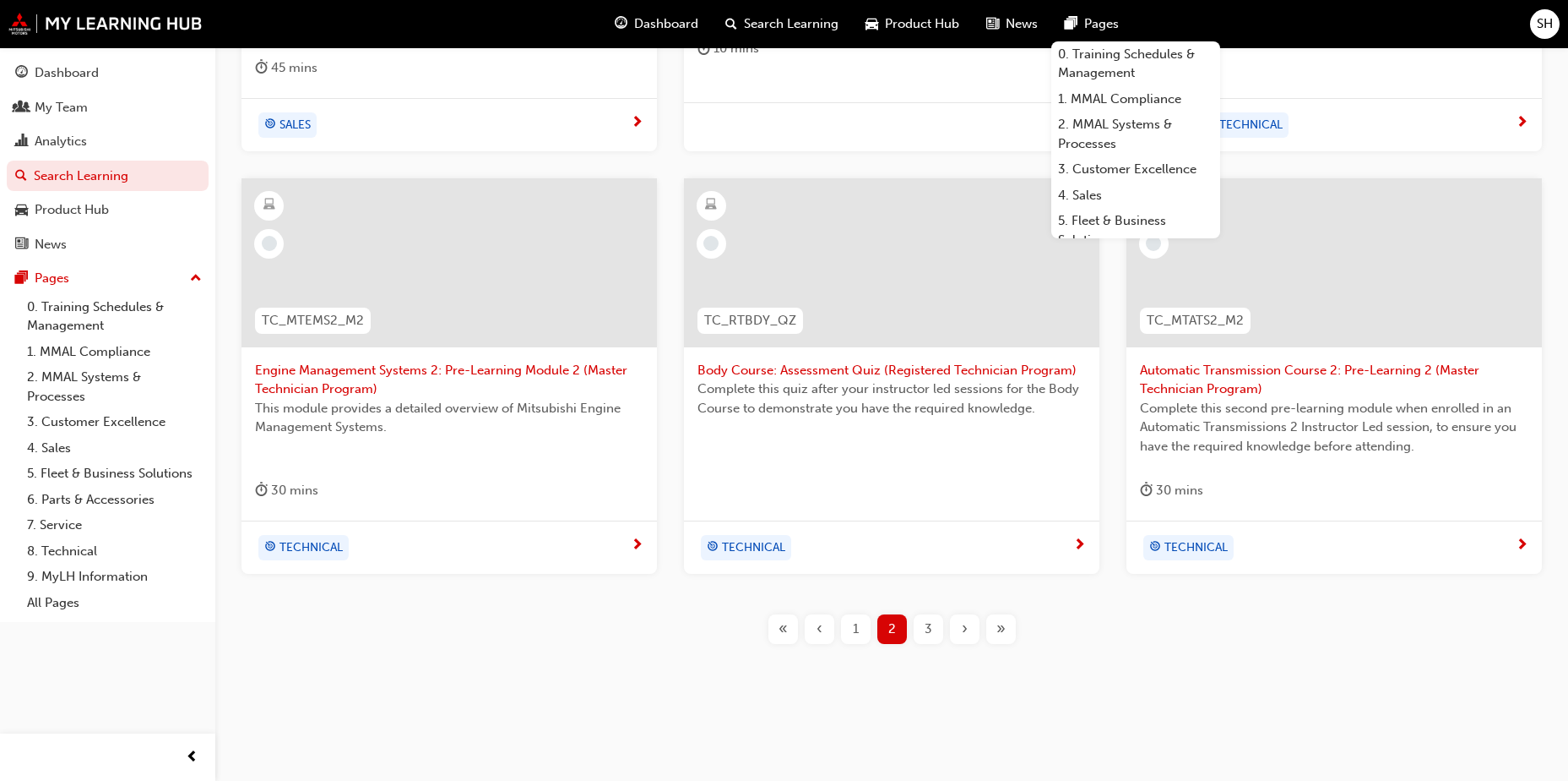
click at [758, 26] on span "Search Learning" at bounding box center [792, 23] width 95 height 20
click at [802, 14] on div "Search Learning" at bounding box center [782, 23] width 141 height 34
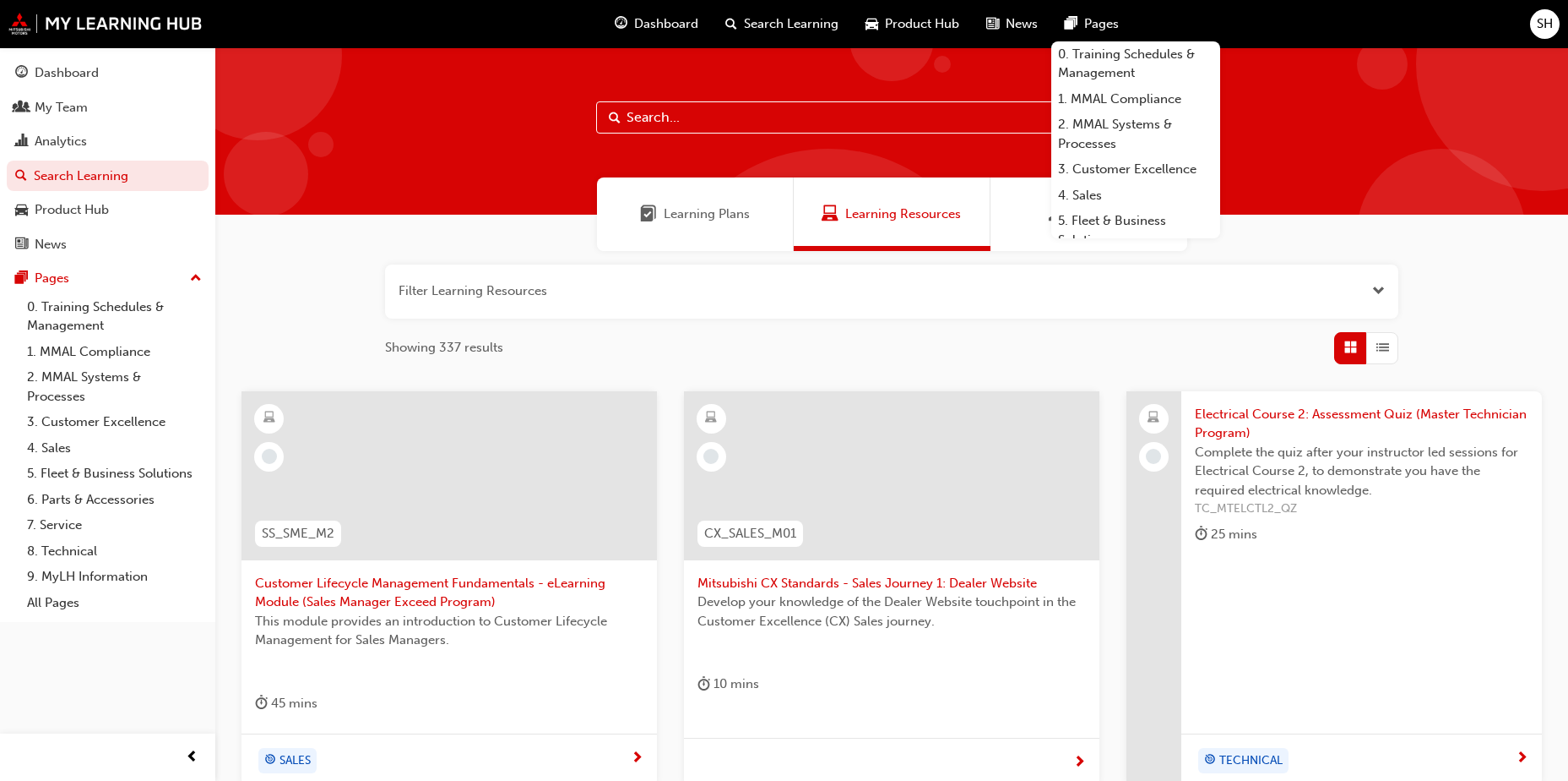
click at [786, 109] on input "text" at bounding box center [891, 117] width 591 height 32
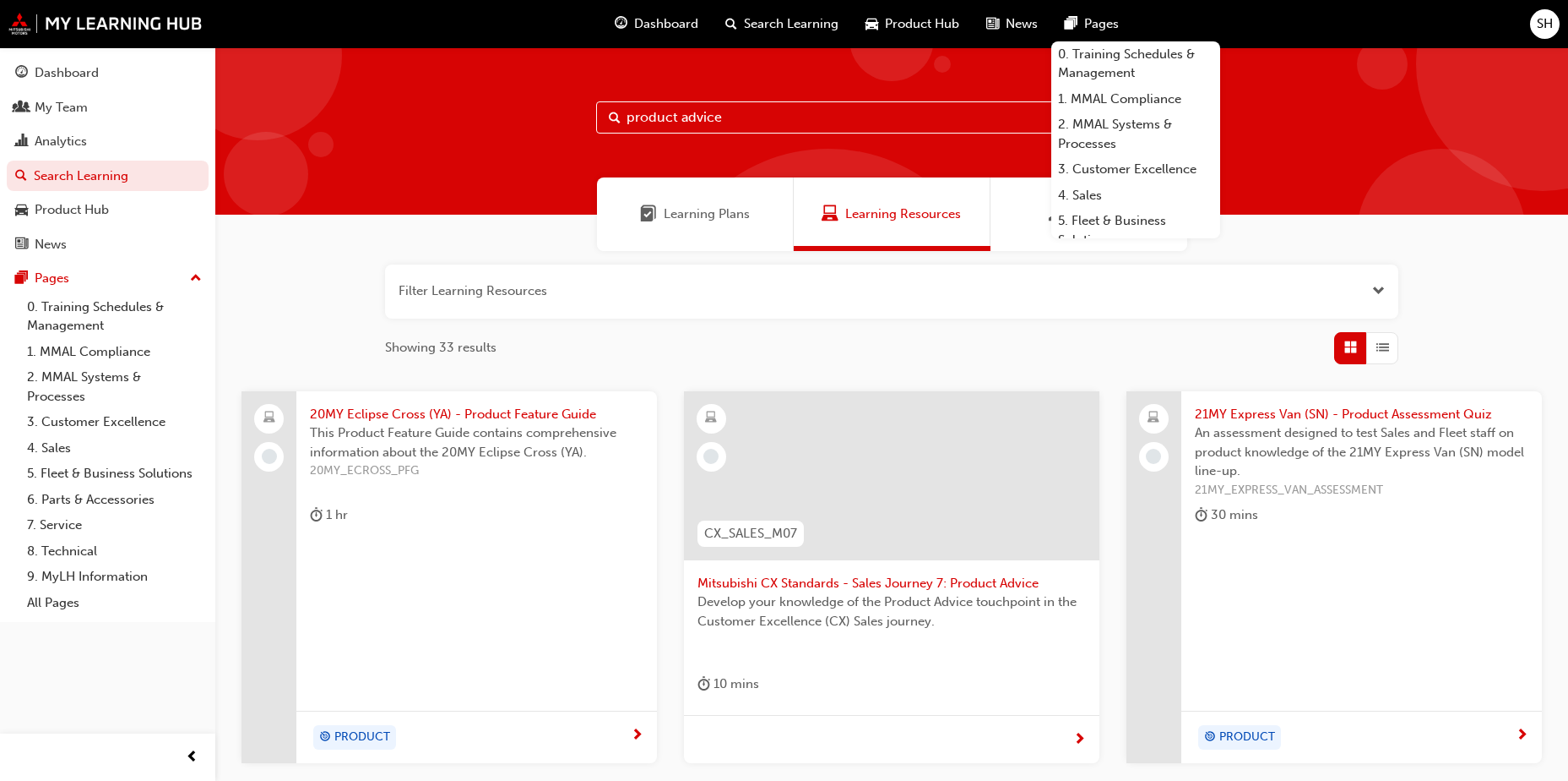
type input "product advice"
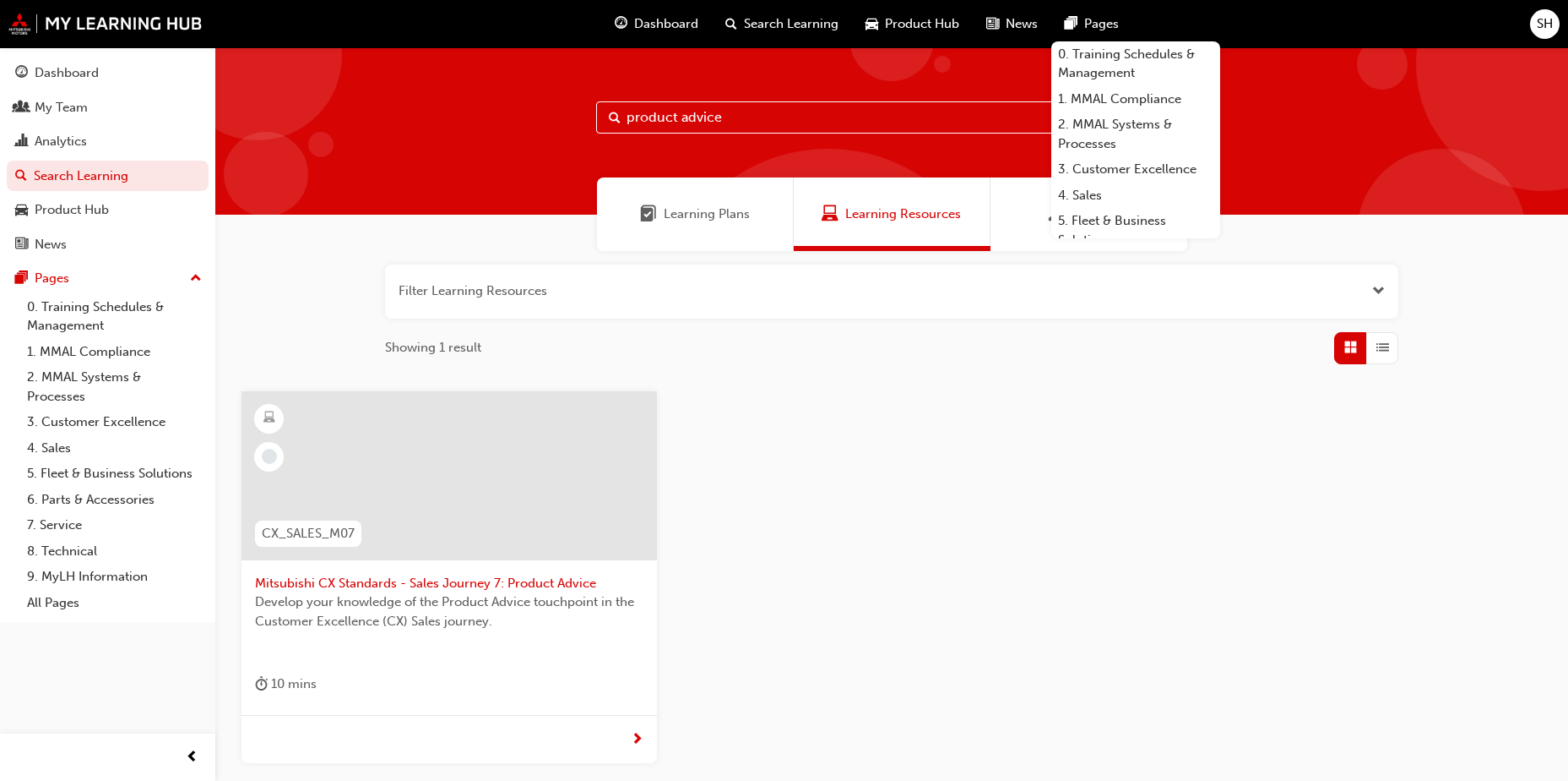
click at [516, 578] on span "Mitsubishi CX Standards - Sales Journey 7: Product Advice" at bounding box center [449, 583] width 388 height 20
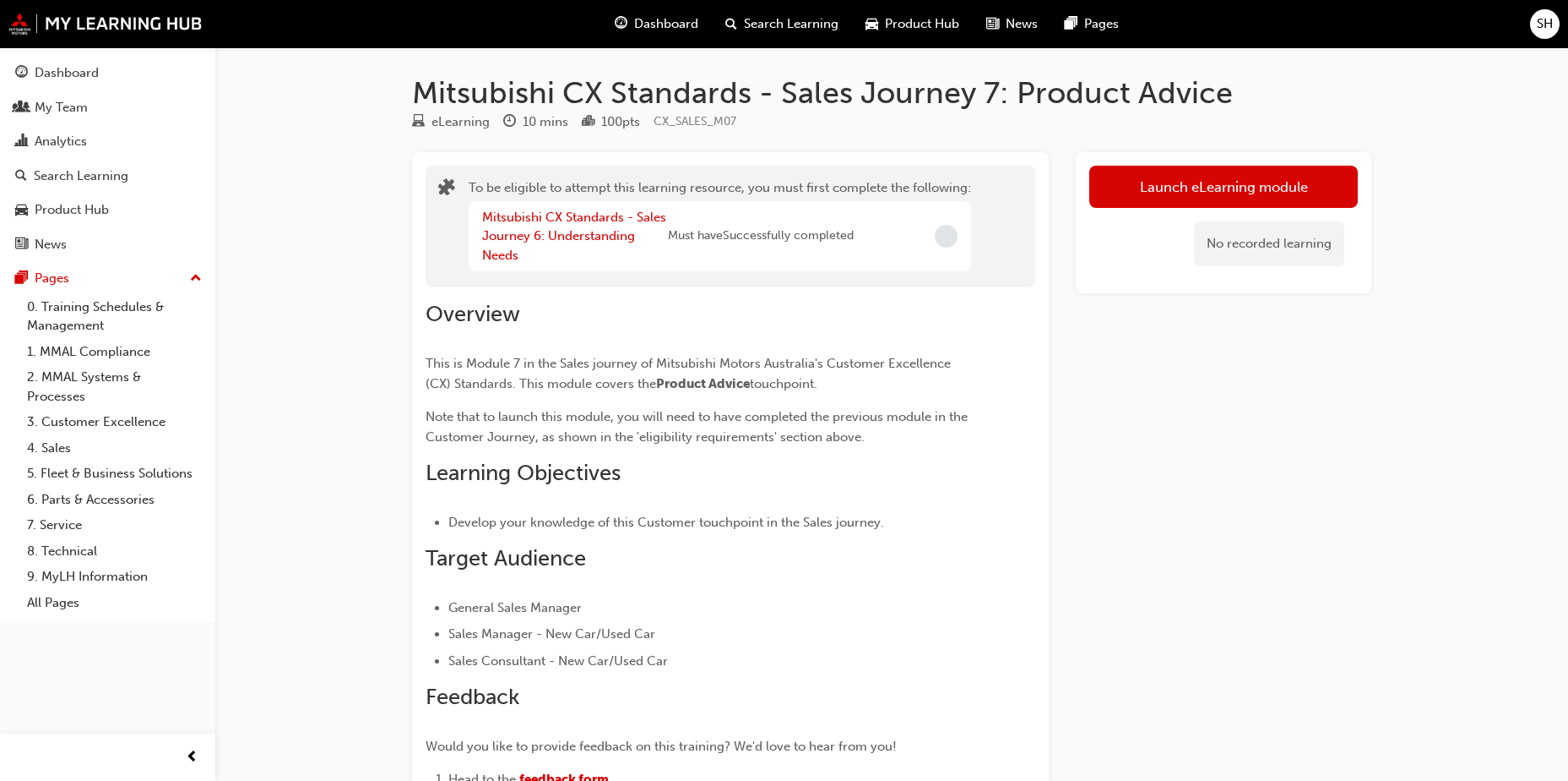
click at [1197, 485] on div "Launch eLearning module No recorded learning" at bounding box center [1224, 600] width 296 height 897
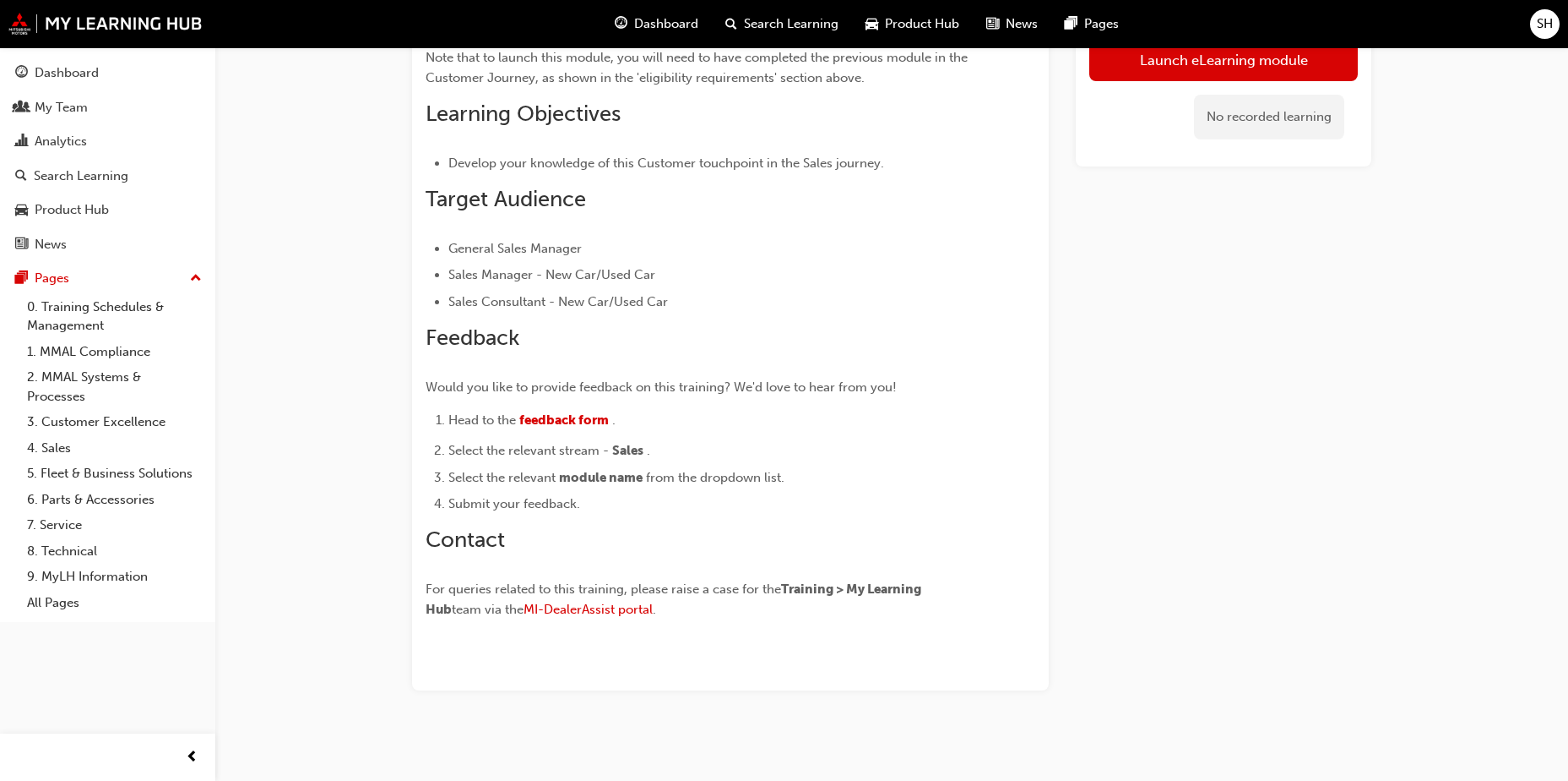
scroll to position [365, 0]
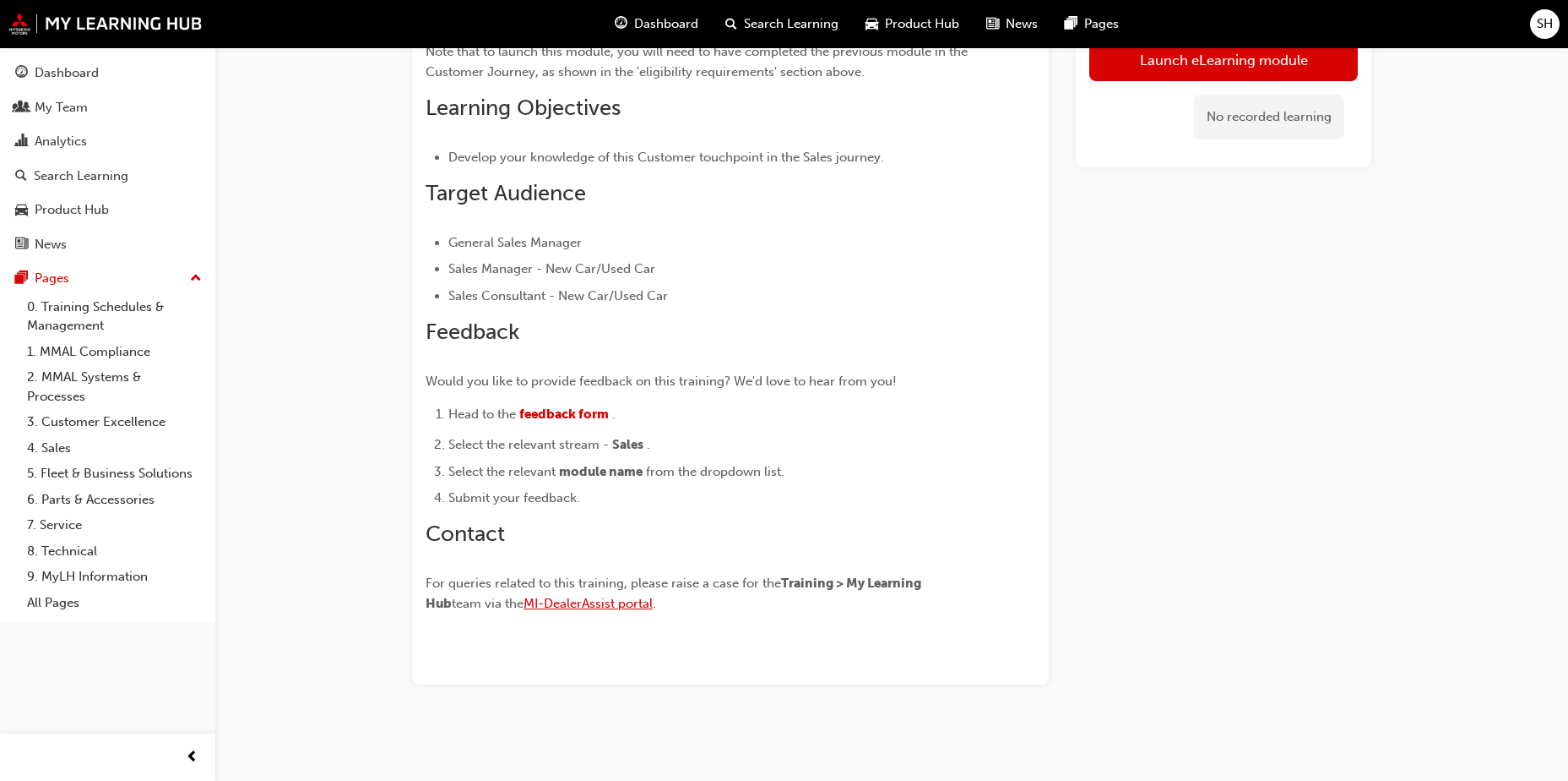
click at [583, 607] on span "MI-DealerAssist portal" at bounding box center [588, 603] width 129 height 15
